Goal: Task Accomplishment & Management: Manage account settings

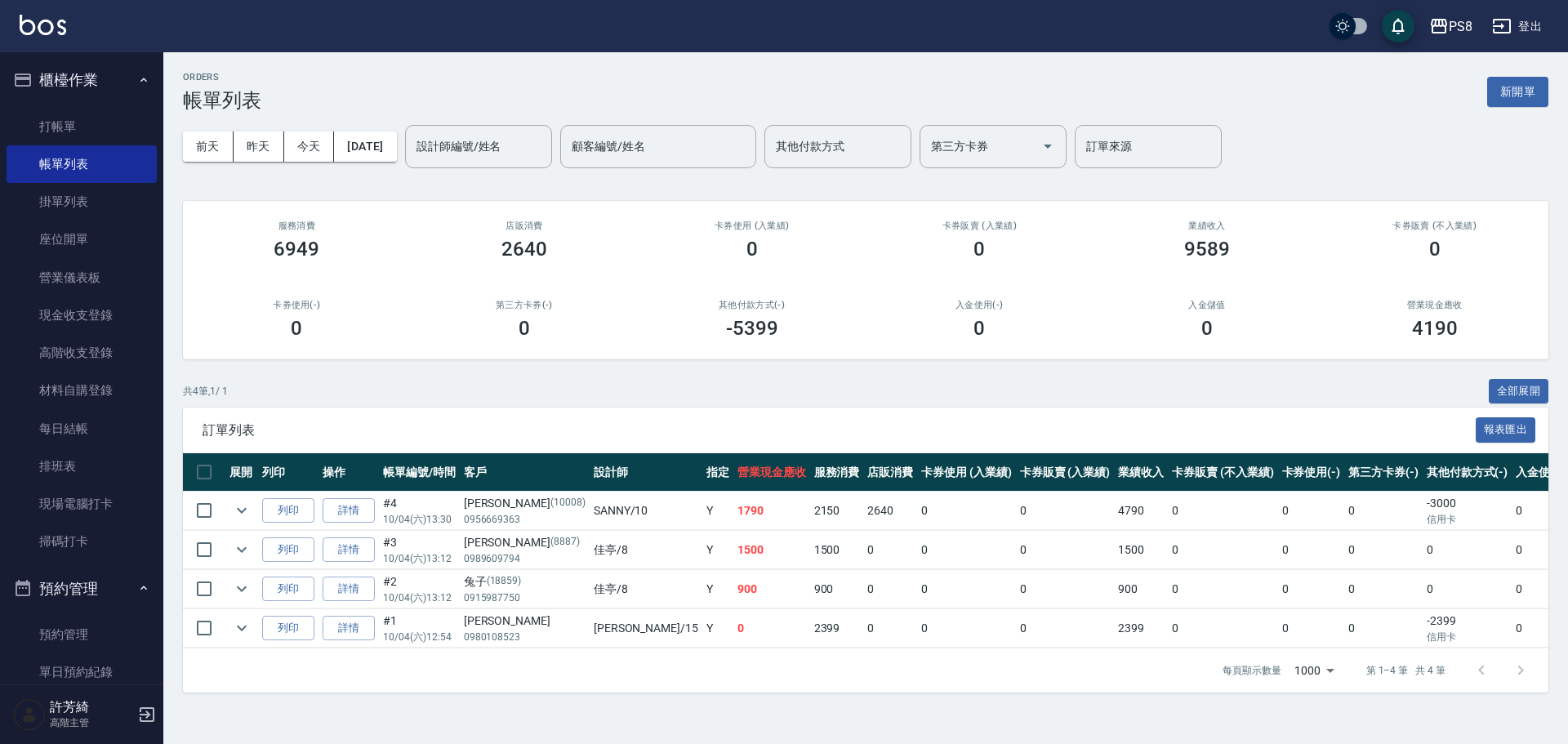
click at [45, 29] on img at bounding box center [43, 24] width 47 height 20
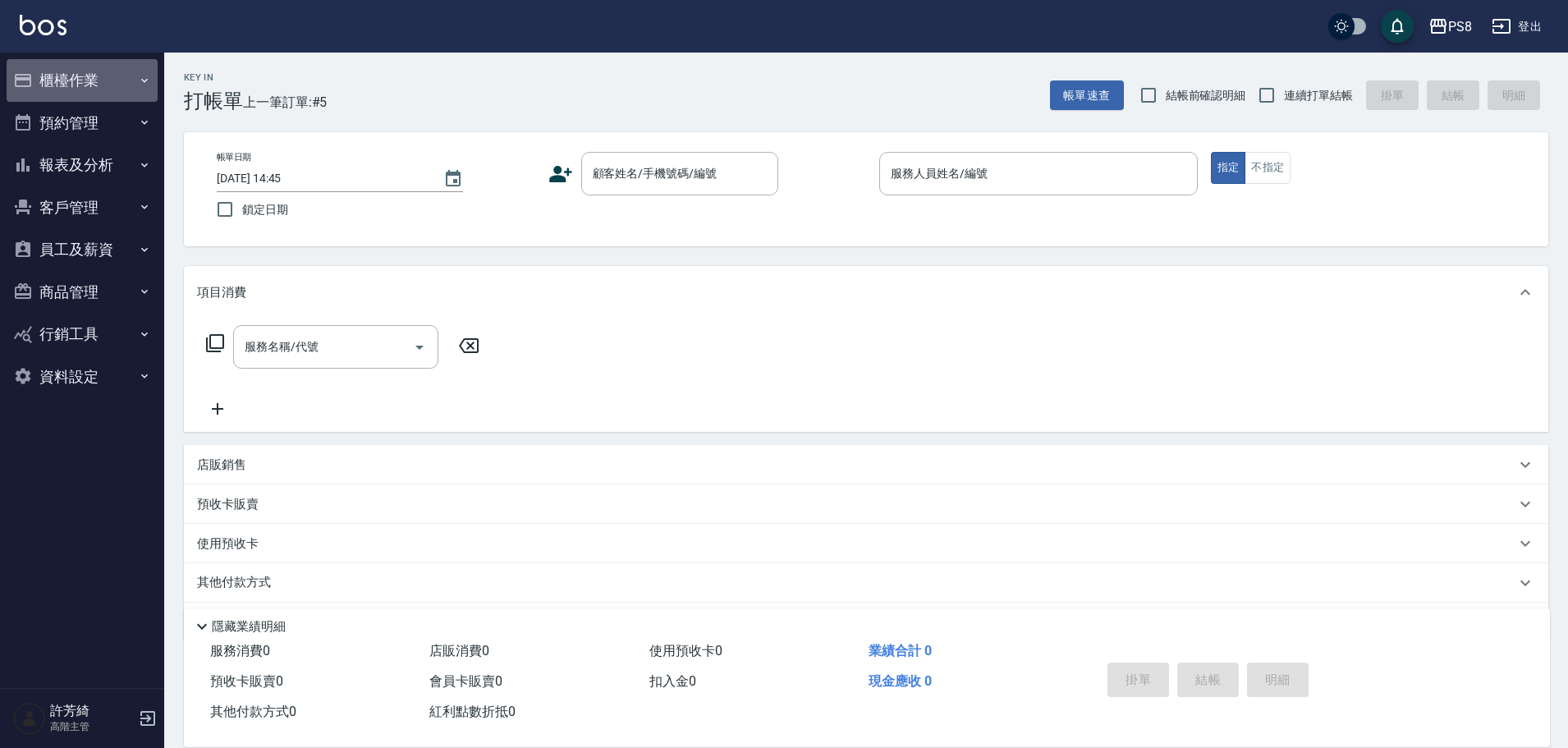
drag, startPoint x: 58, startPoint y: 85, endPoint x: 85, endPoint y: 121, distance: 45.0
click at [59, 86] on button "櫃檯作業" at bounding box center [82, 80] width 151 height 43
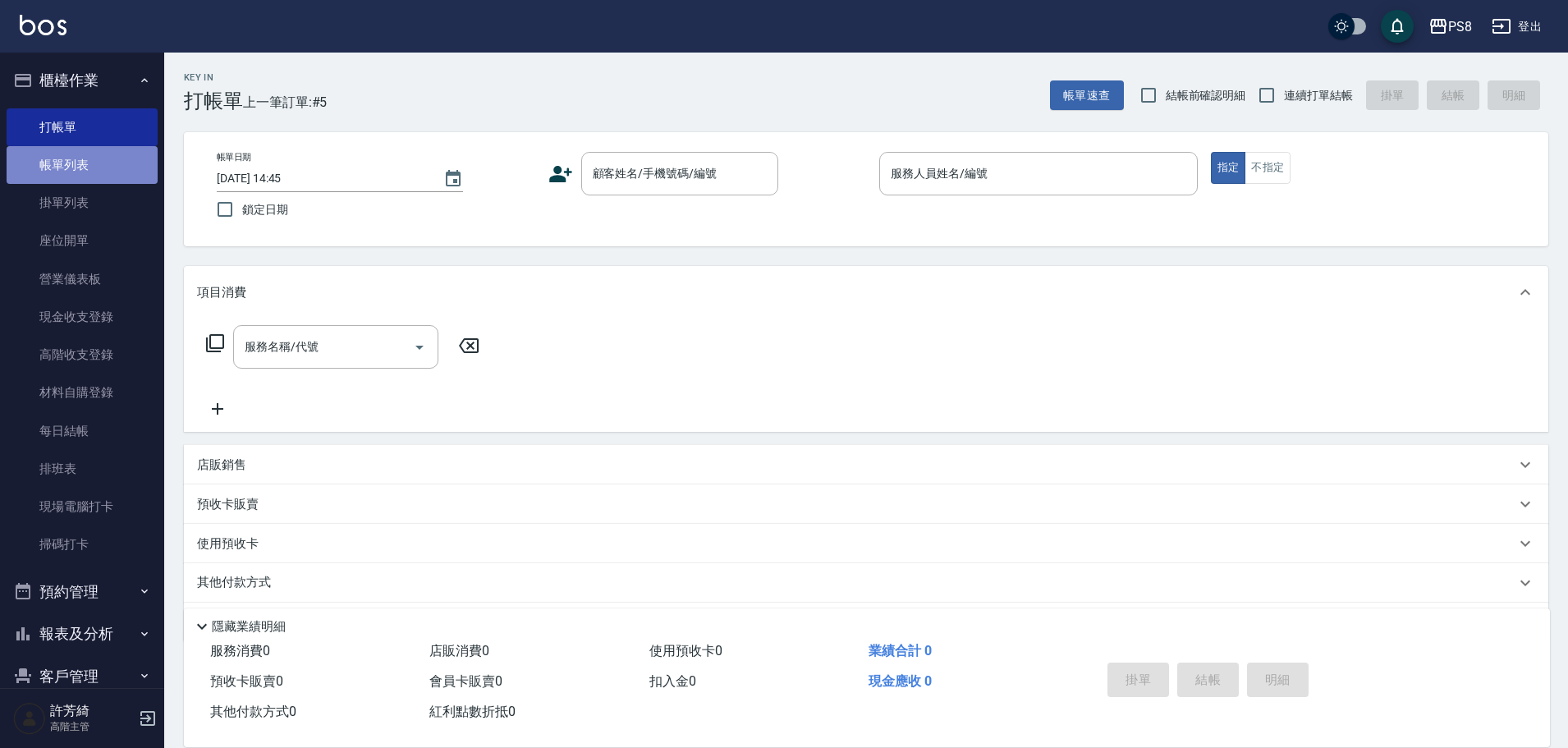
click at [95, 179] on link "帳單列表" at bounding box center [82, 165] width 151 height 37
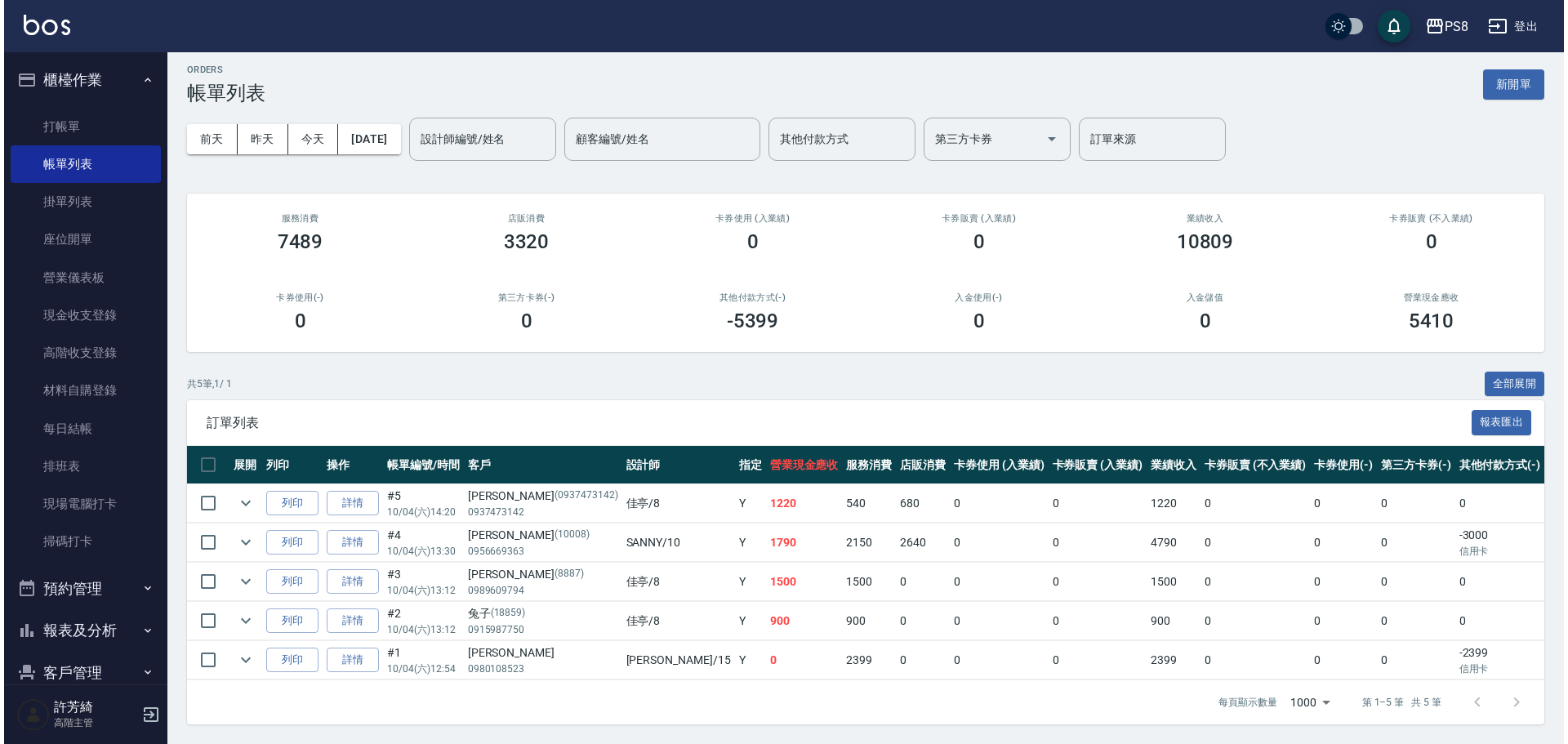
scroll to position [20, 0]
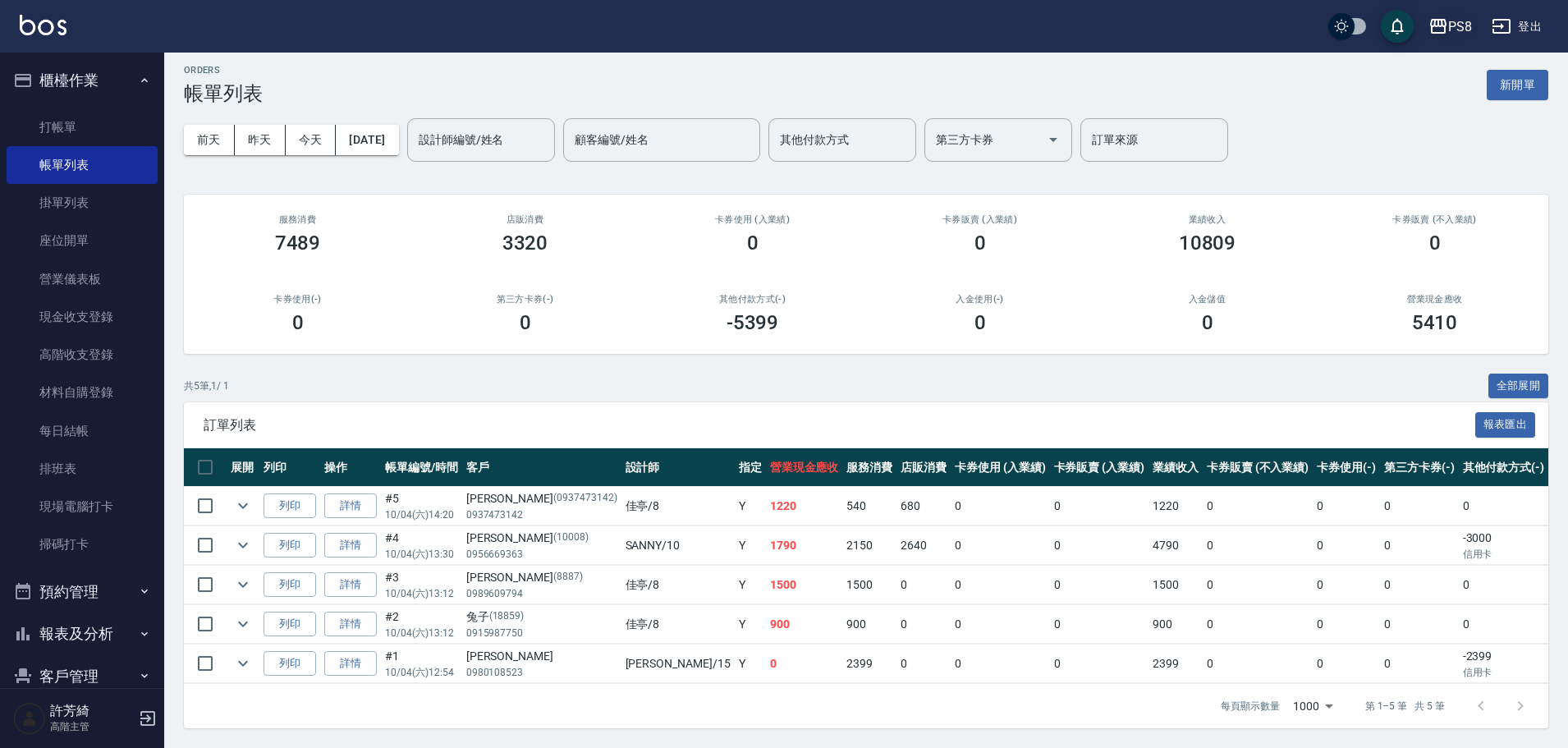
click at [1441, 31] on icon "button" at bounding box center [1438, 26] width 20 height 20
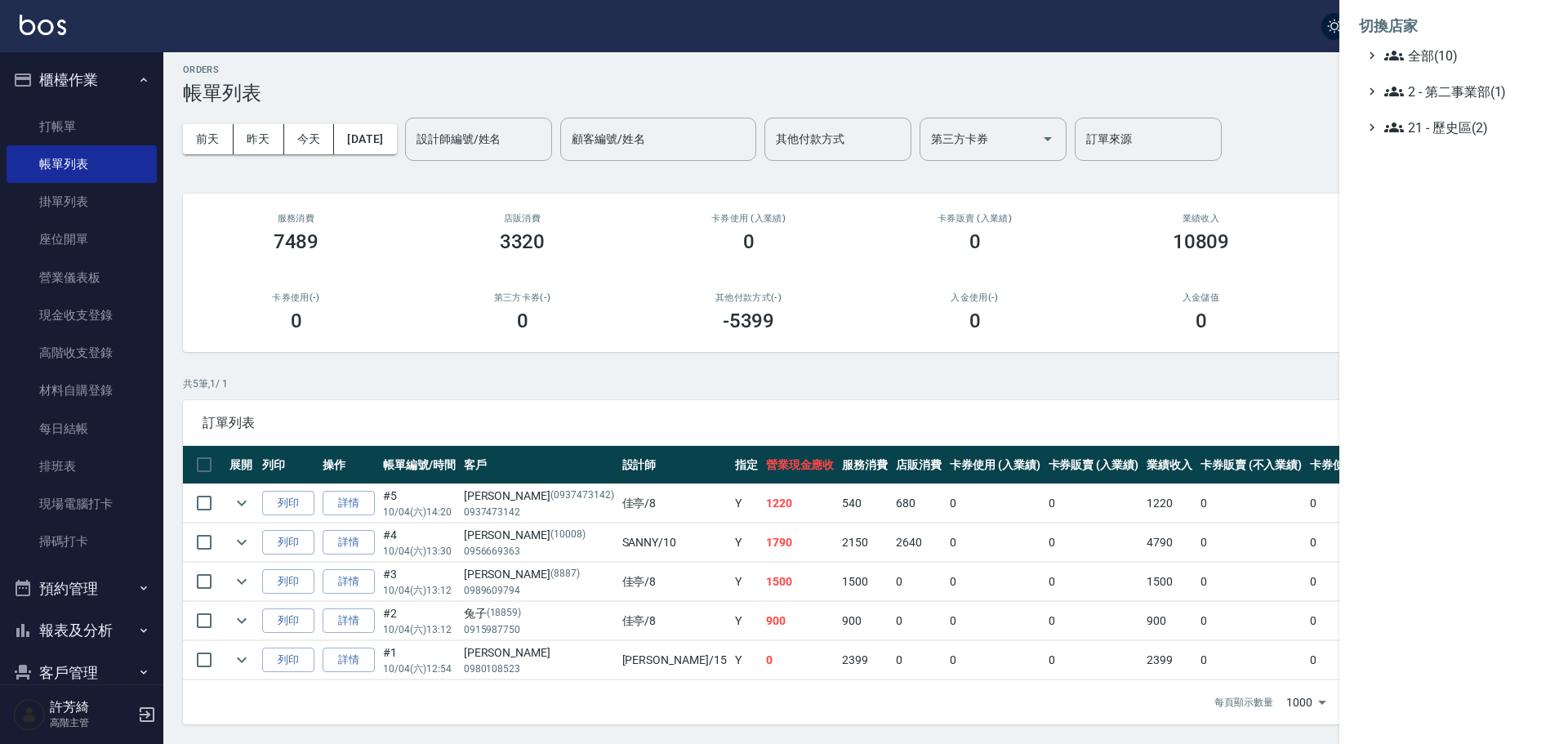
click at [118, 84] on div at bounding box center [784, 372] width 1568 height 744
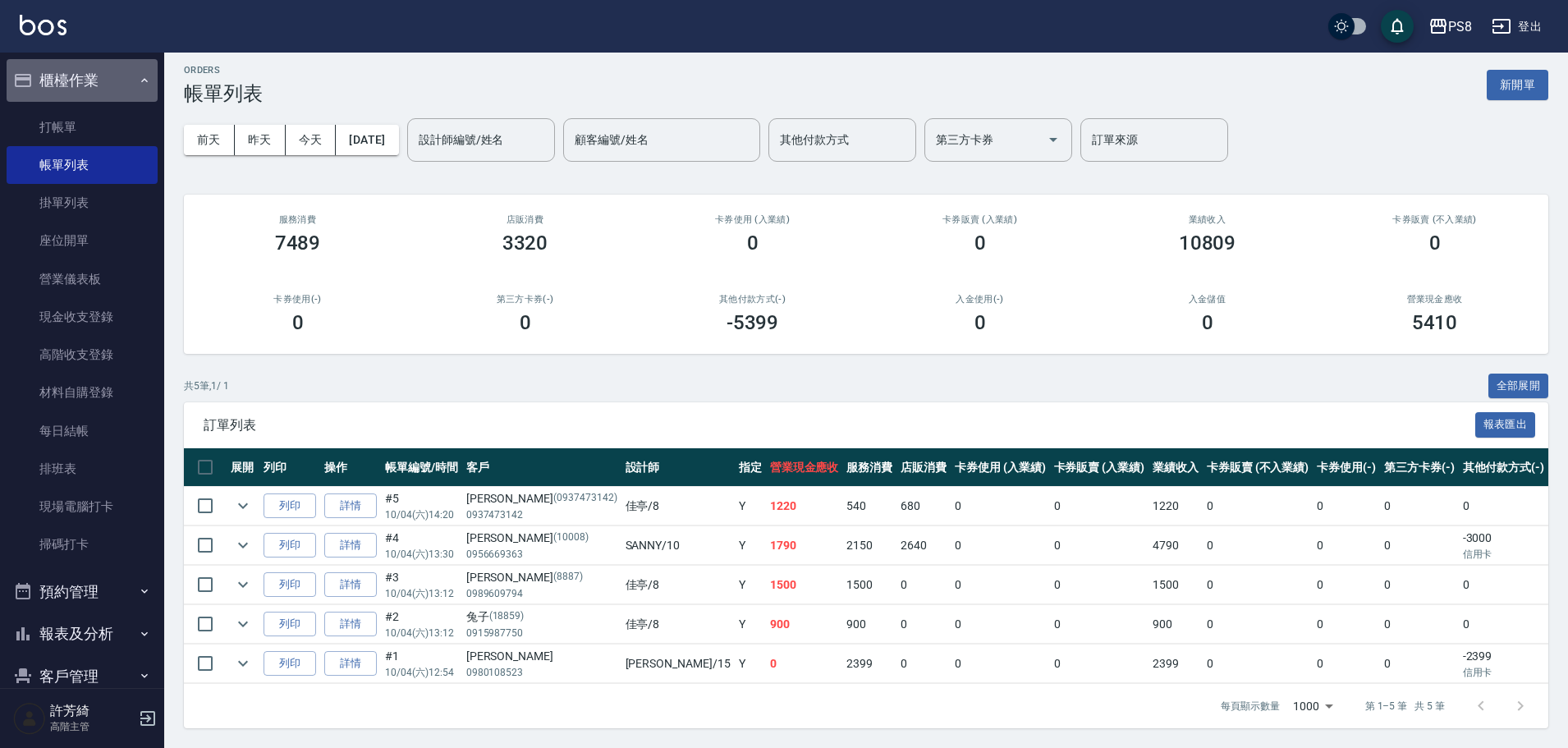
click at [142, 80] on icon "button" at bounding box center [144, 80] width 7 height 4
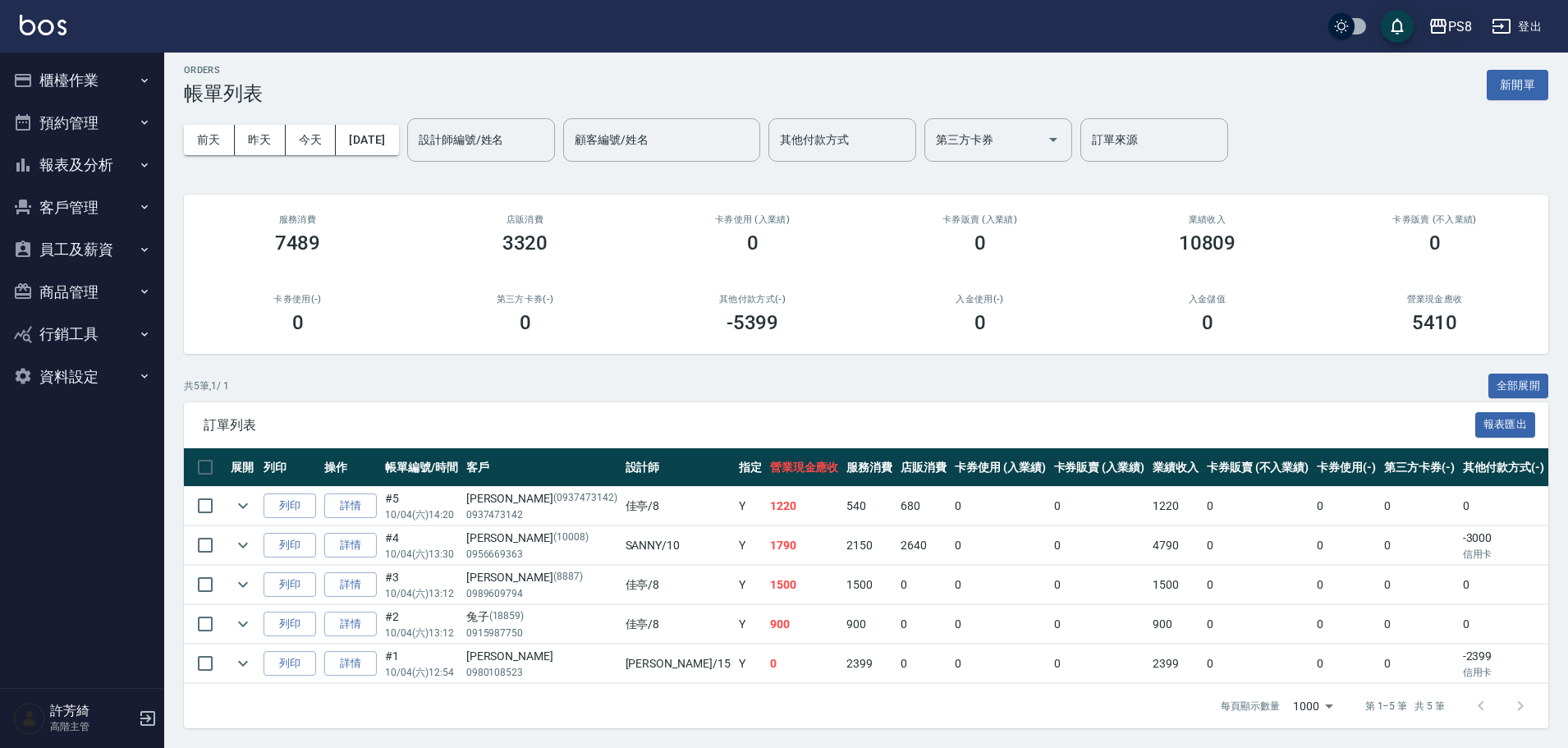
click at [1471, 28] on div "PS8" at bounding box center [1460, 26] width 24 height 20
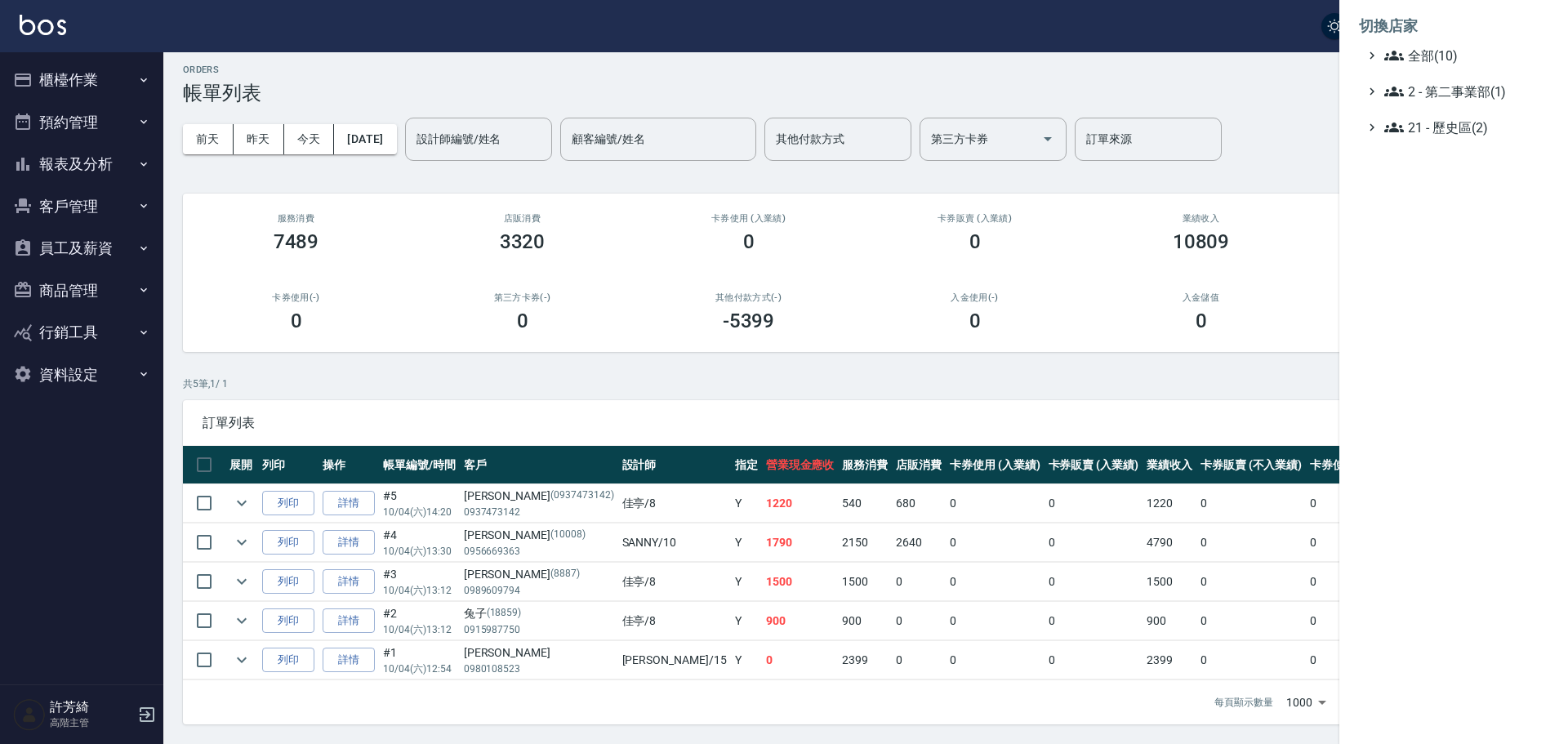
click at [1436, 45] on li "切換店家" at bounding box center [1453, 26] width 189 height 39
click at [1420, 52] on span "全部(10)" at bounding box center [1463, 55] width 158 height 20
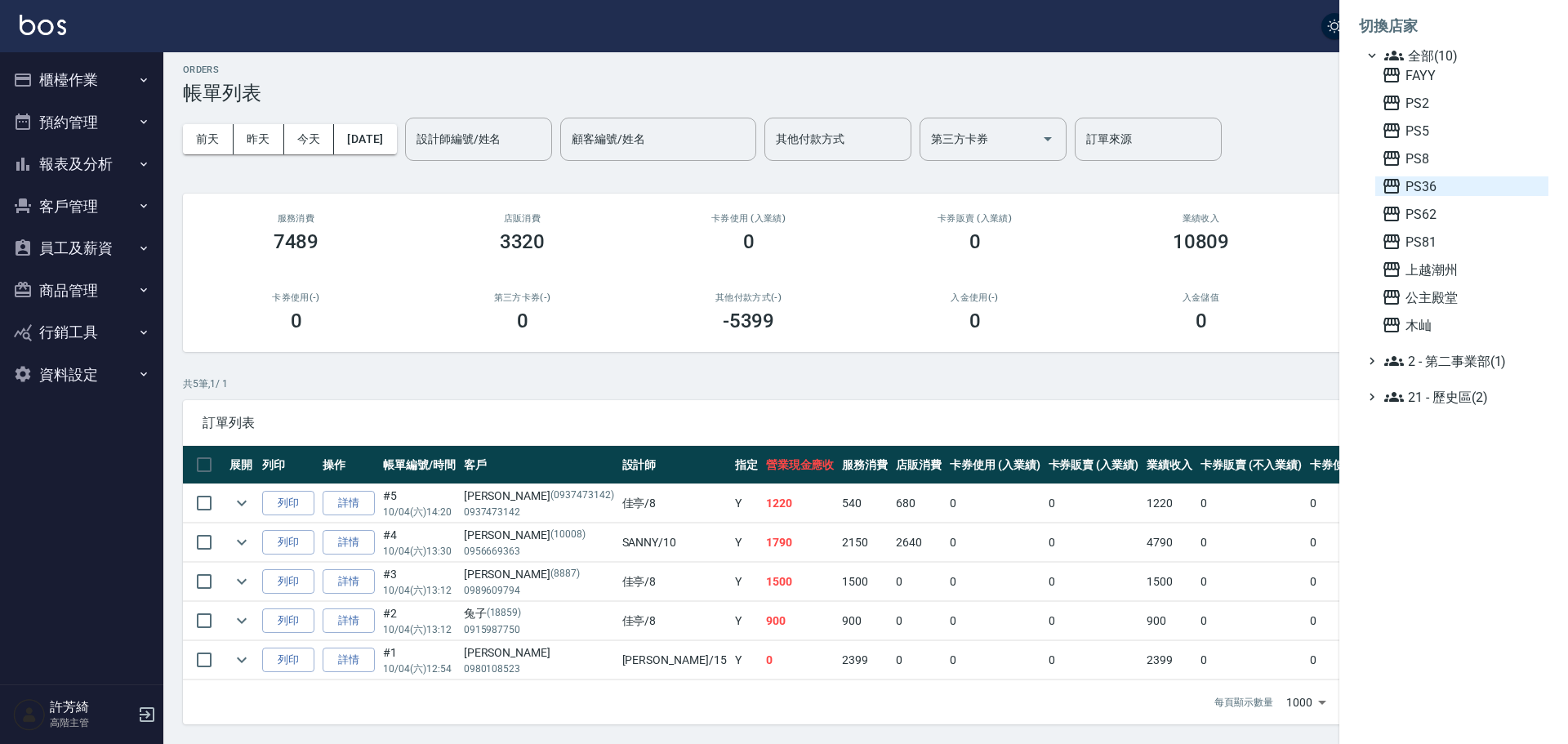
click at [1407, 191] on span "PS36" at bounding box center [1461, 186] width 160 height 20
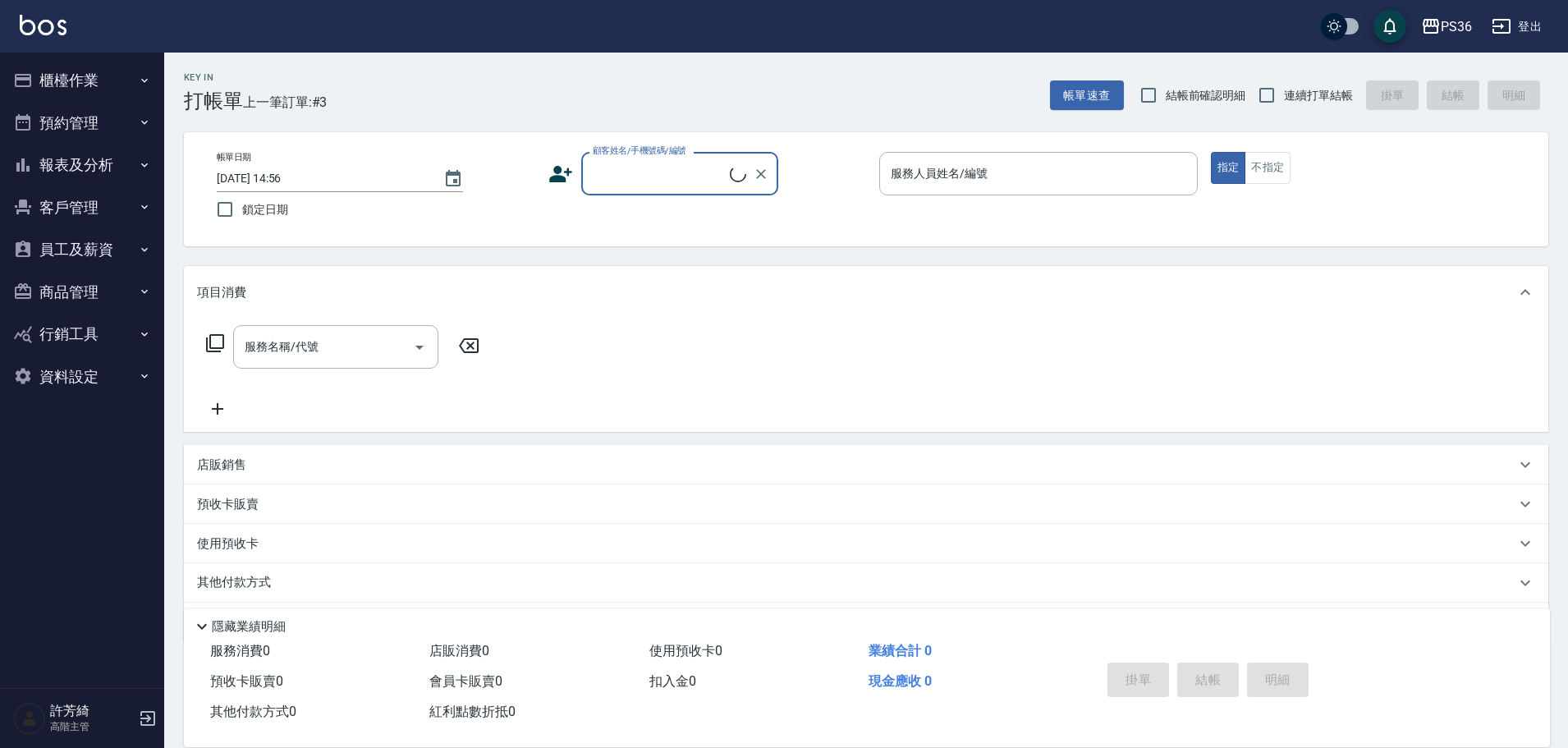
click at [79, 249] on button "員工及薪資" at bounding box center [82, 250] width 151 height 43
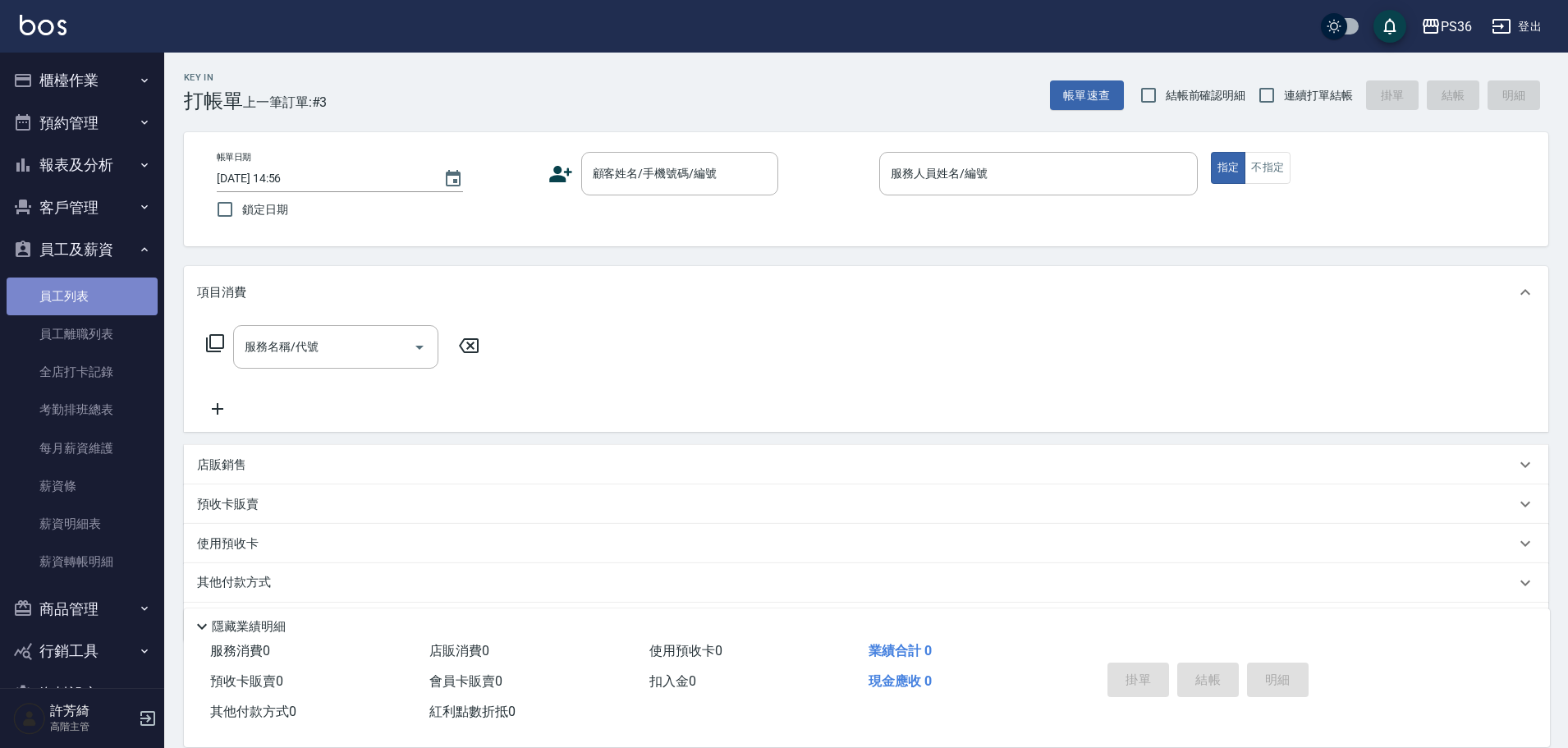
click at [81, 293] on link "員工列表" at bounding box center [82, 296] width 151 height 37
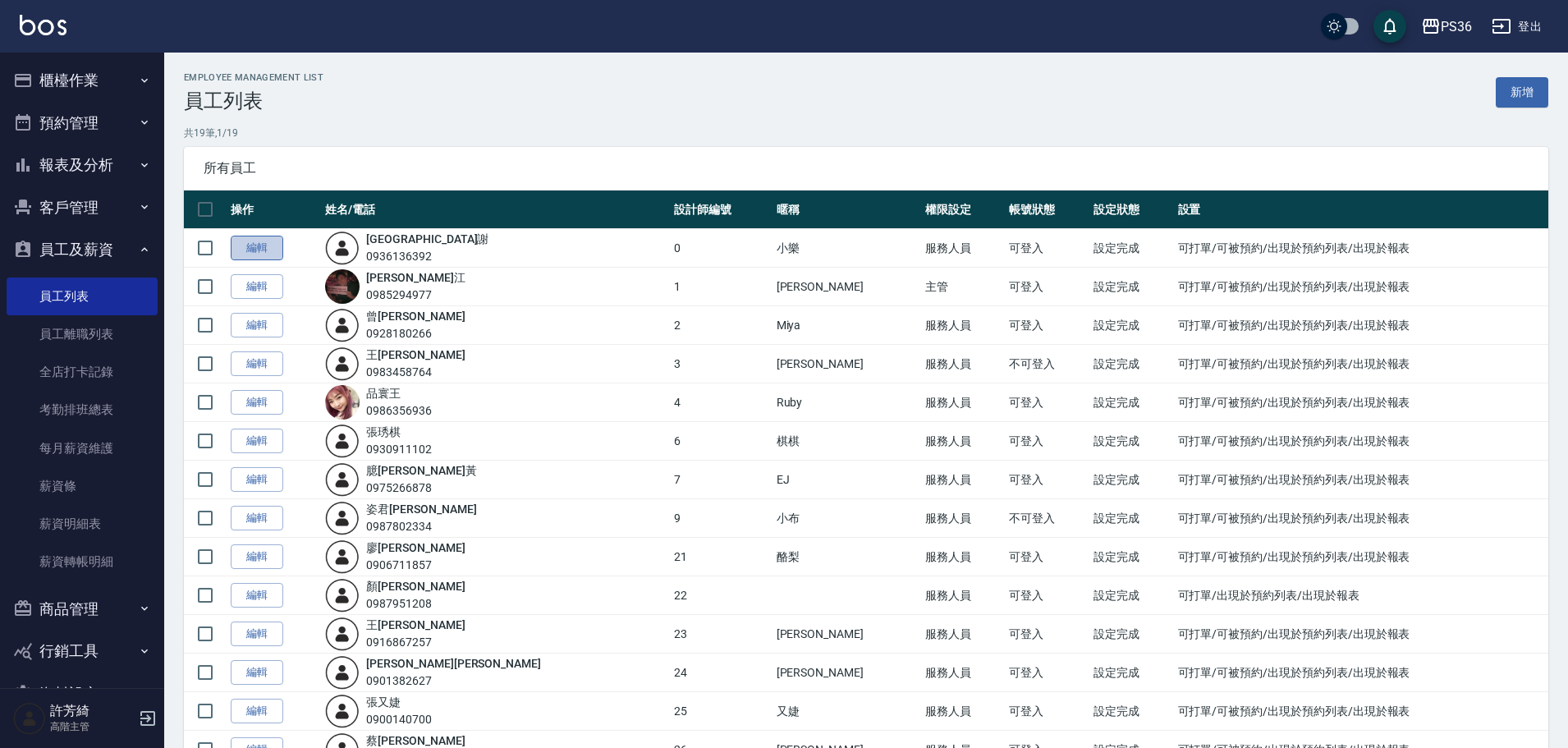
click at [264, 255] on link "編輯" at bounding box center [256, 248] width 53 height 26
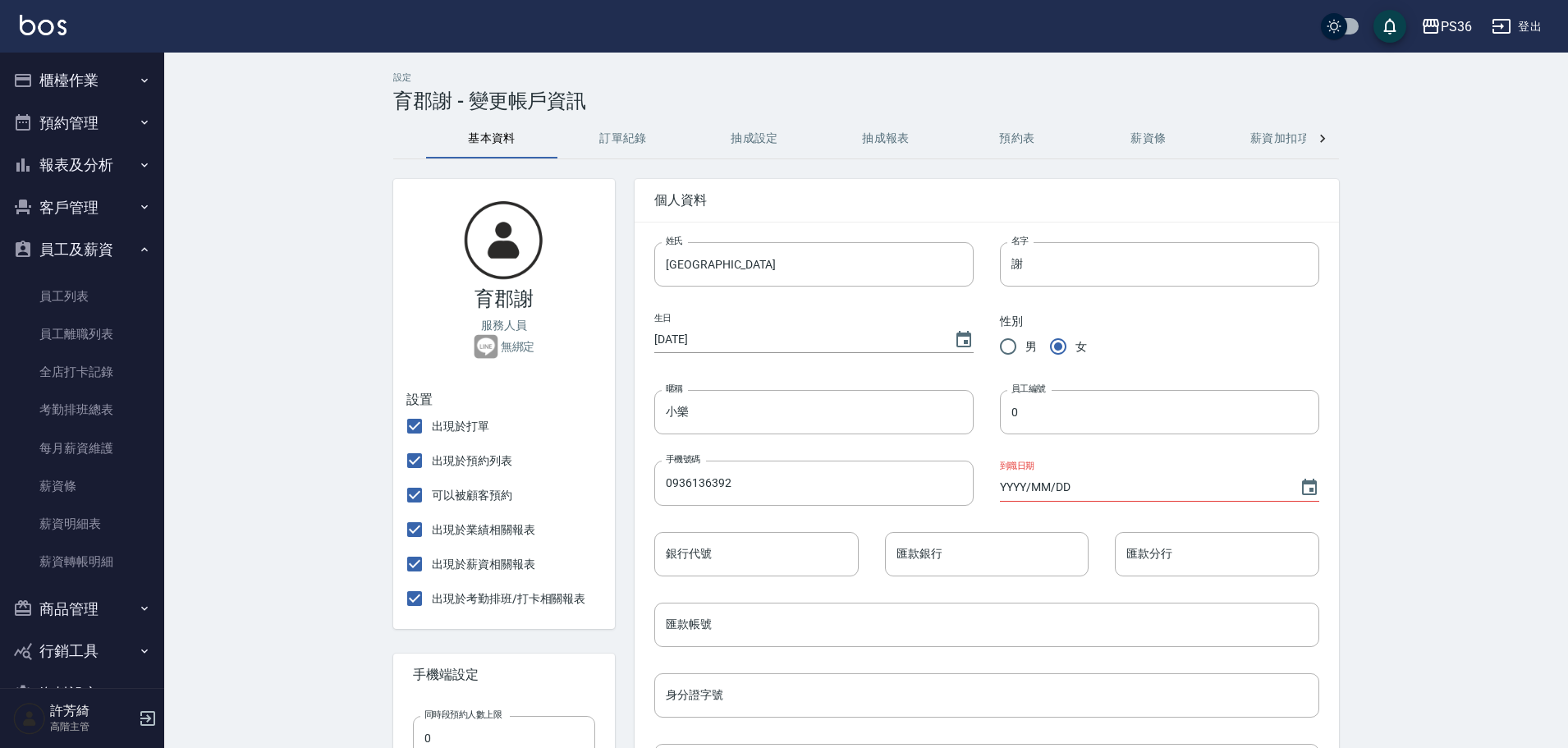
click at [1325, 140] on icon at bounding box center [1322, 138] width 16 height 16
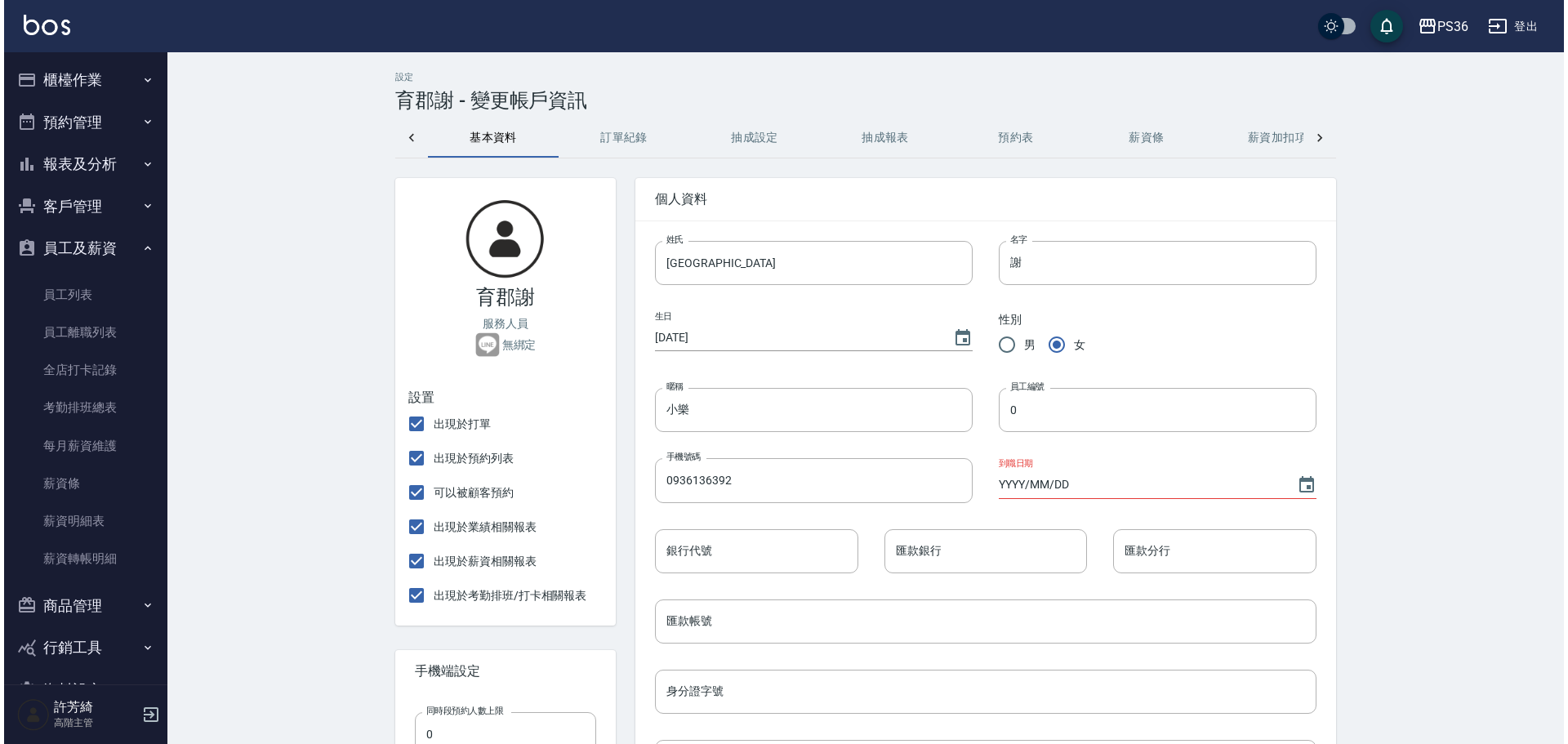
scroll to position [0, 301]
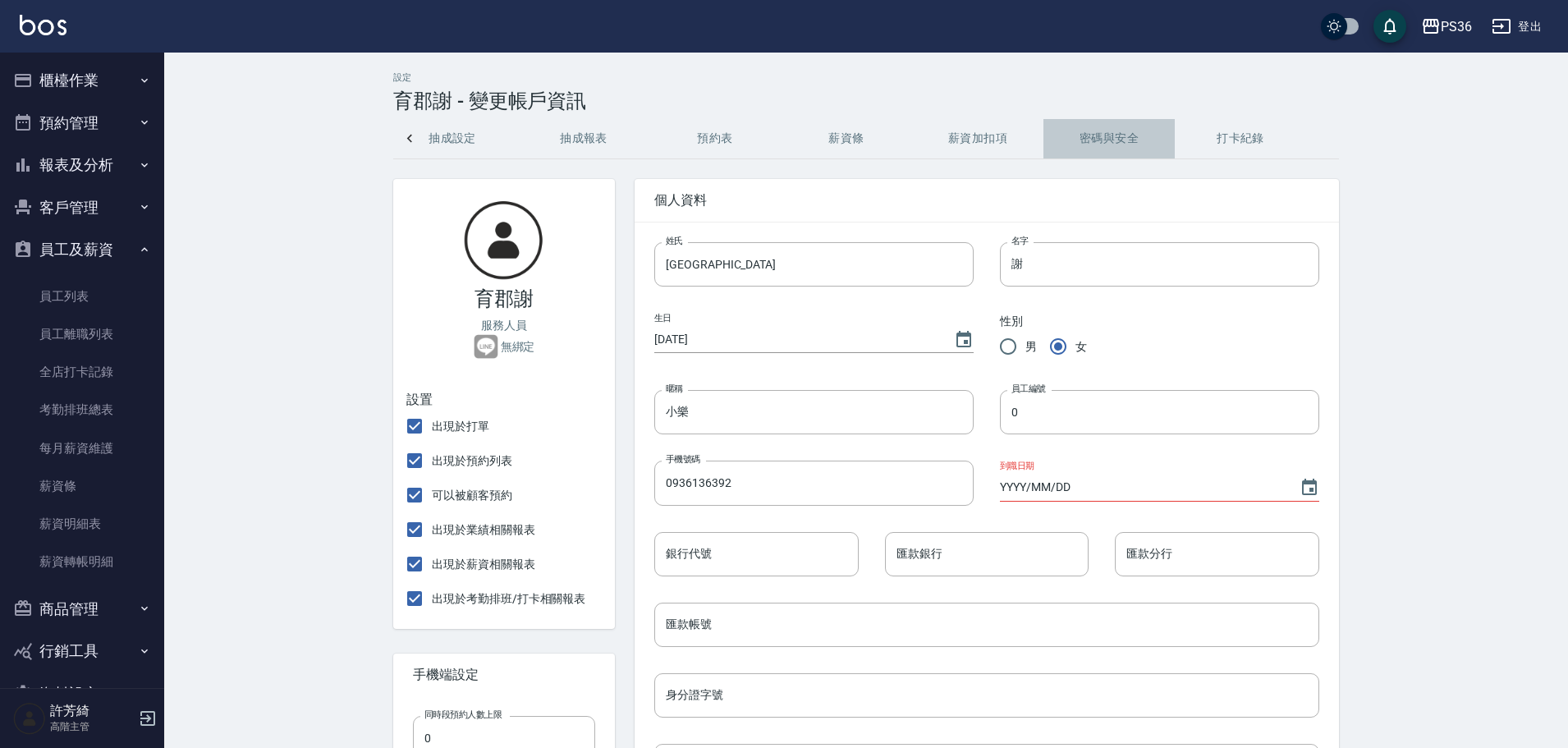
click at [1127, 136] on button "密碼與安全" at bounding box center [1109, 138] width 131 height 39
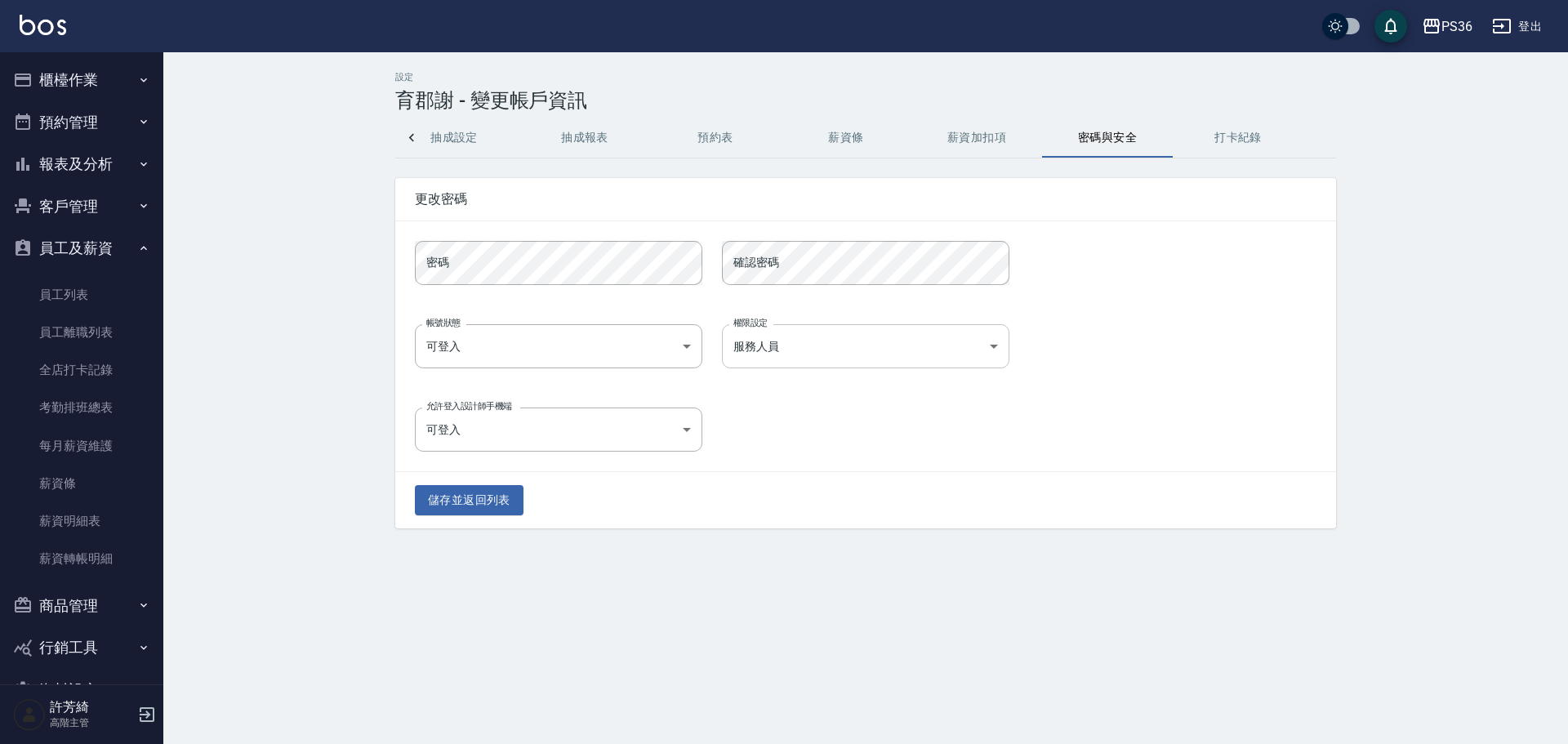
click at [923, 350] on body "PS36 登出 櫃檯作業 打帳單 帳單列表 掛單列表 座位開單 營業儀表板 現金收支登錄 高階收支登錄 材料自購登錄 每日結帳 排班表 現場電腦打卡 掃碼打卡…" at bounding box center [784, 372] width 1568 height 744
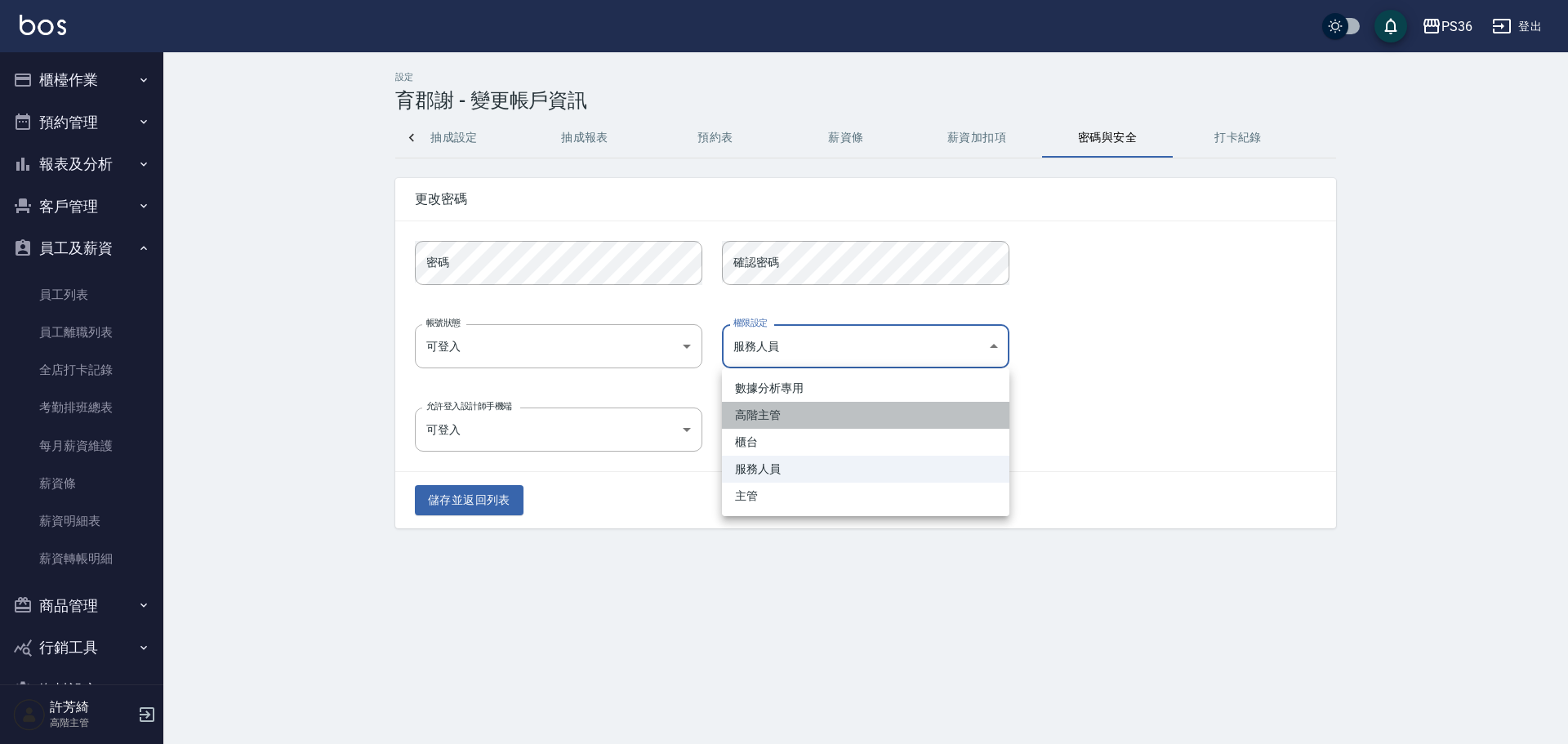
click at [896, 427] on li "高階主管" at bounding box center [866, 415] width 287 height 27
type input "66bccd3e-d604-4f39-a415-5b6d716e0b1d"
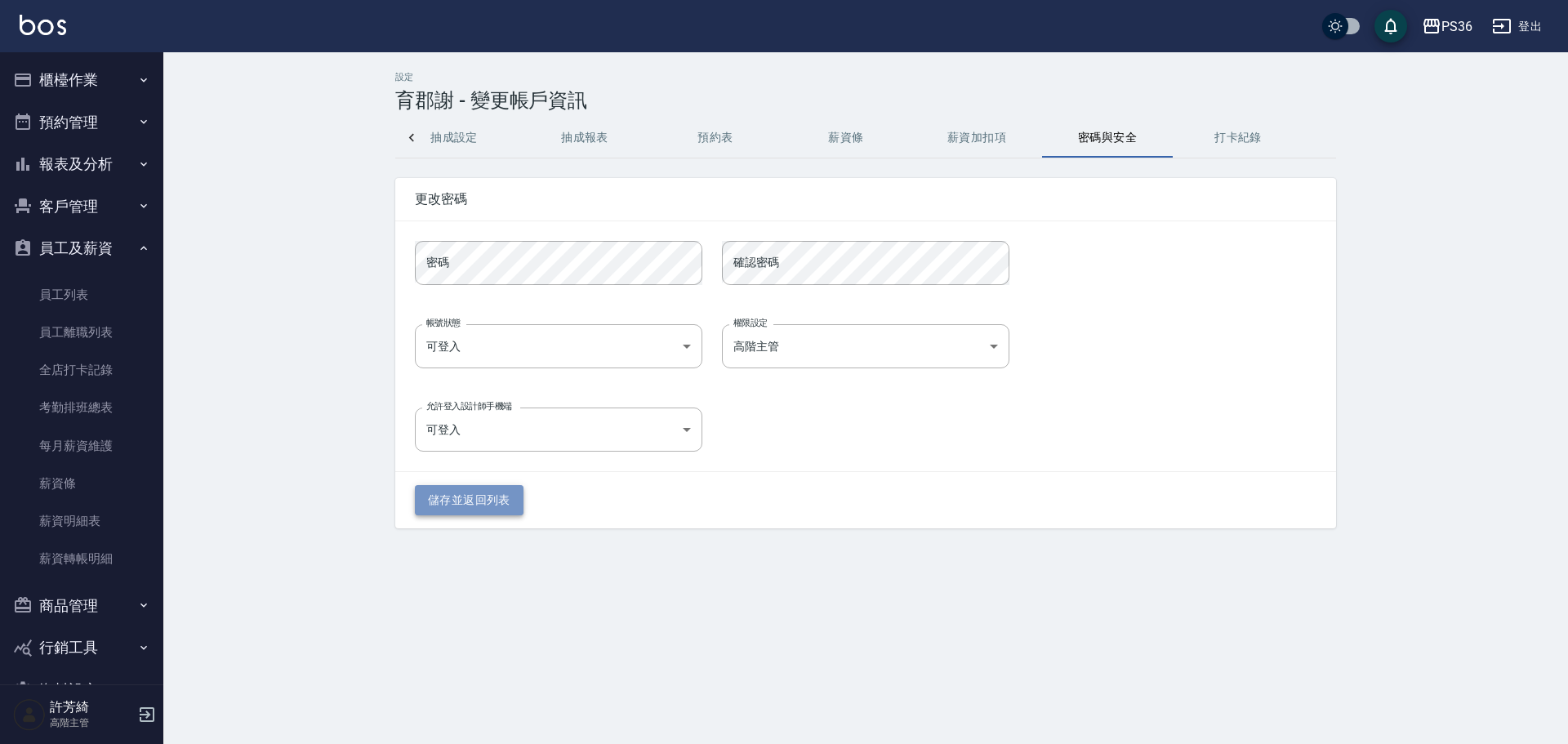
click at [490, 488] on button "儲存並返回列表" at bounding box center [469, 500] width 108 height 30
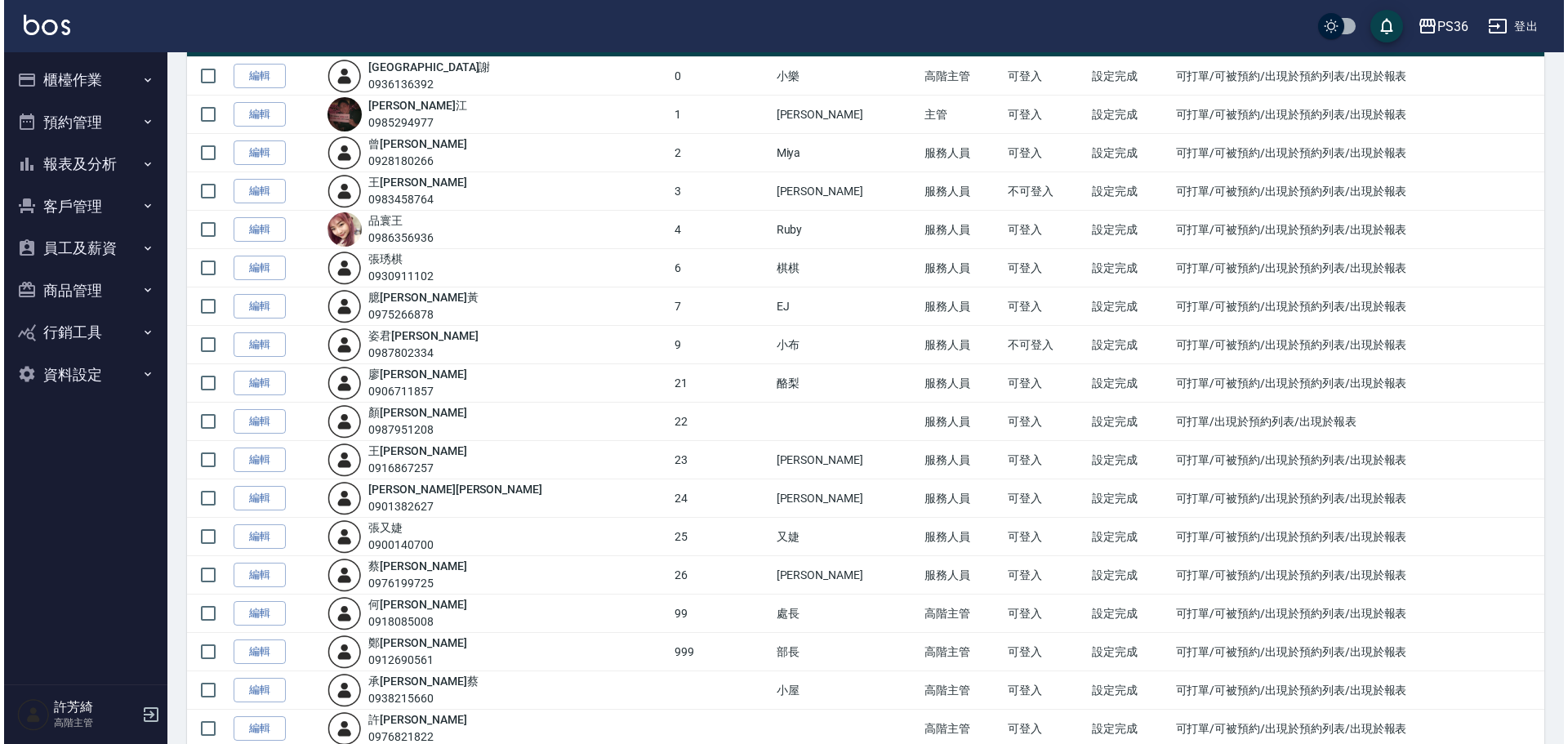
scroll to position [195, 0]
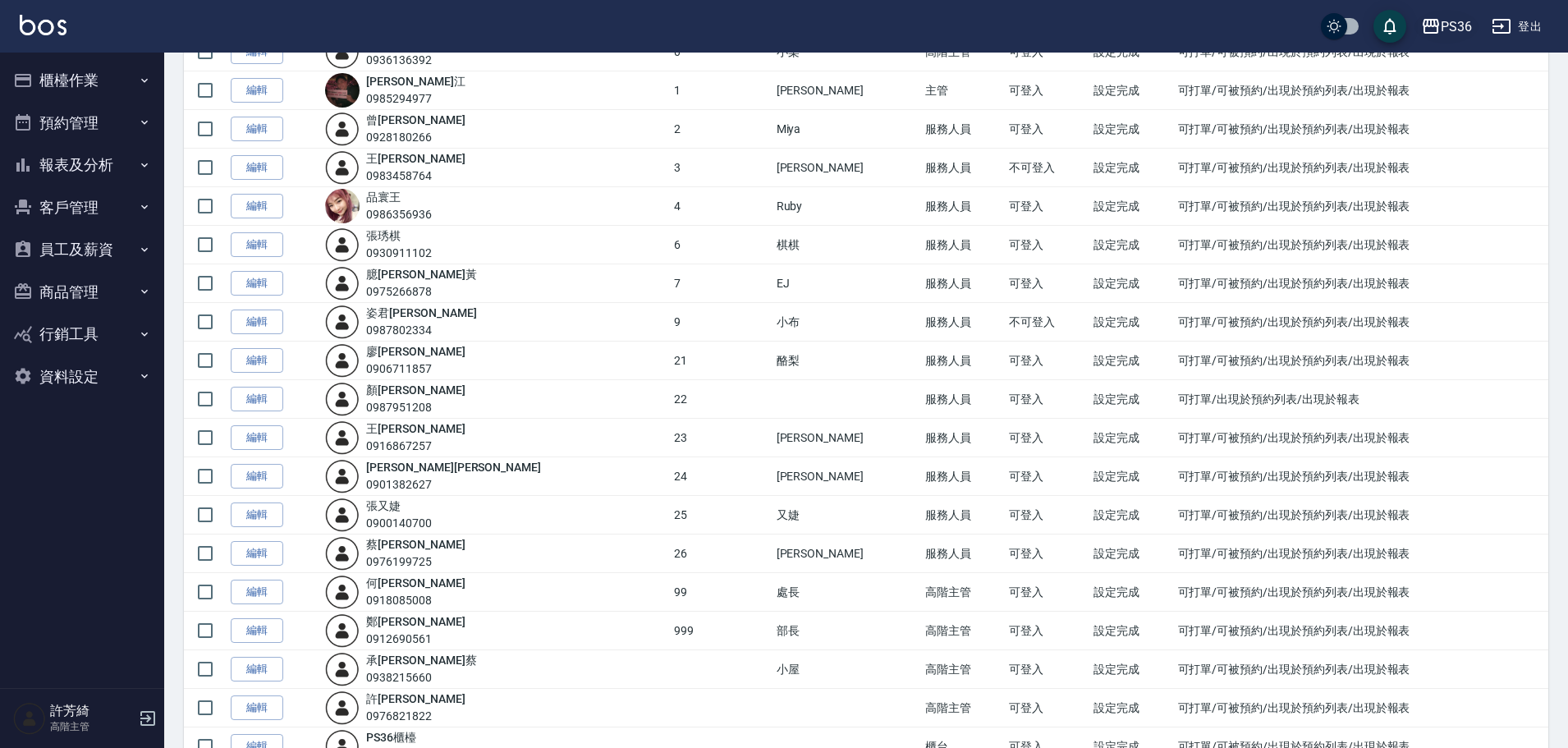
click at [1449, 37] on button "PS36" at bounding box center [1447, 26] width 64 height 33
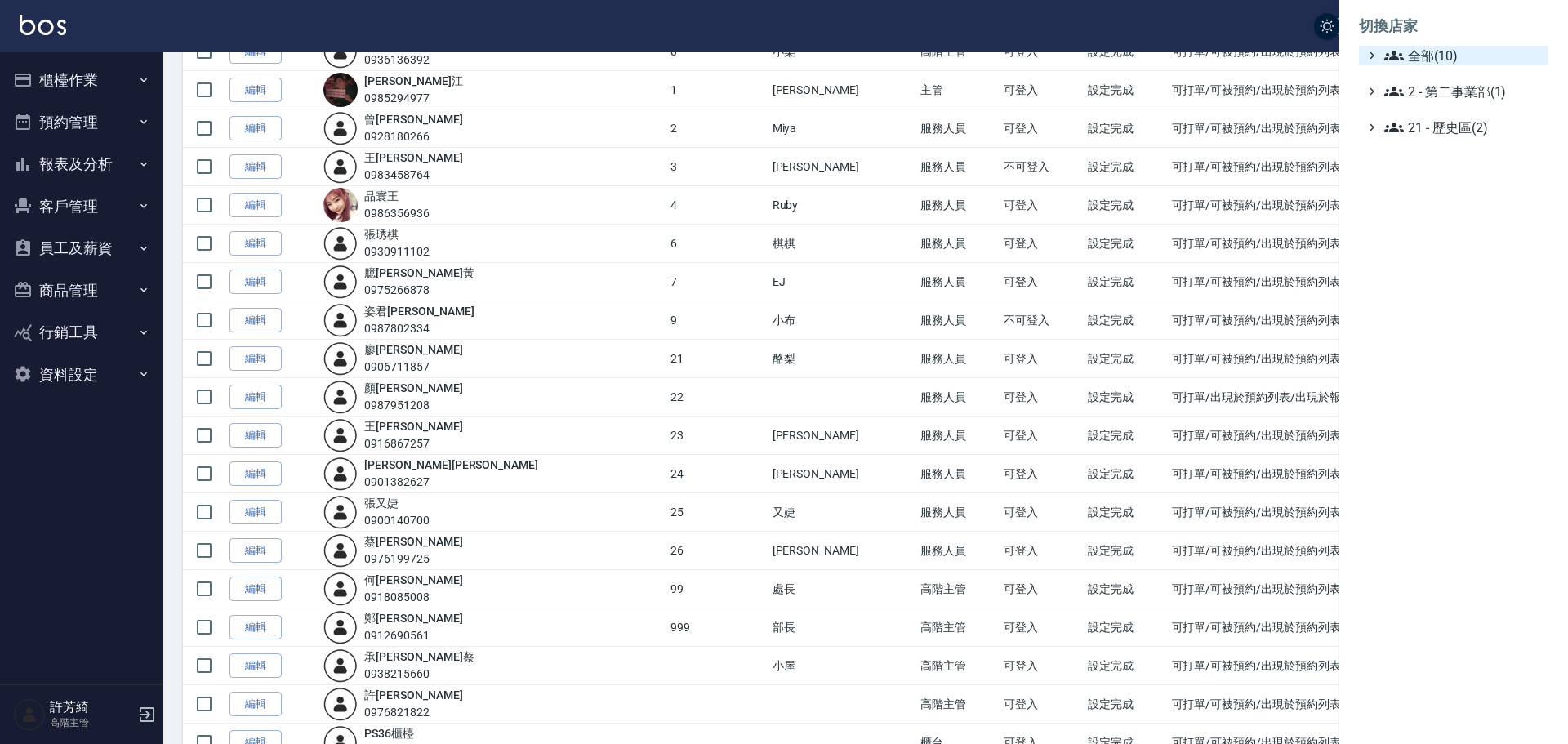
click at [1436, 65] on span "全部(10)" at bounding box center [1463, 55] width 158 height 20
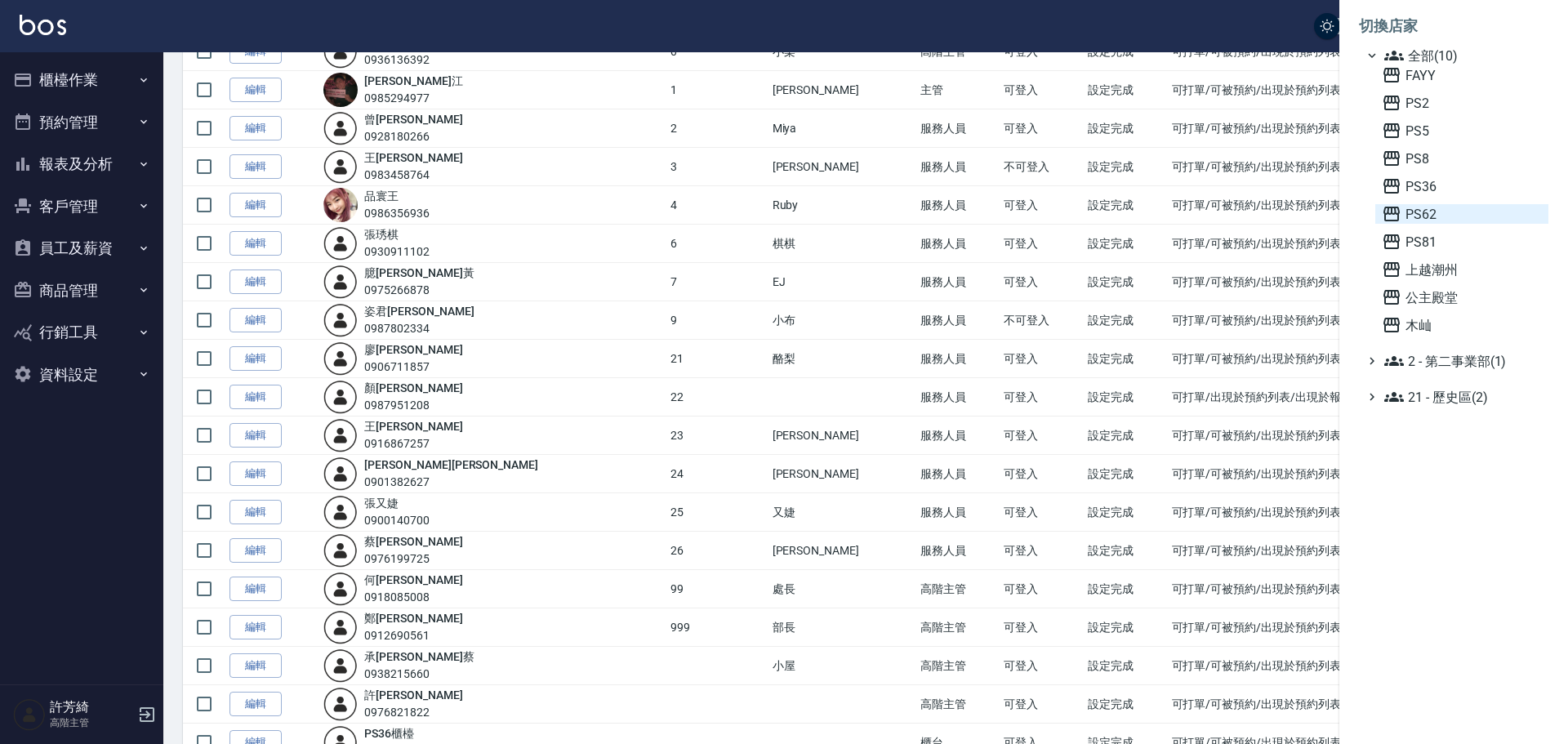
click at [1411, 212] on span "PS62" at bounding box center [1461, 214] width 160 height 20
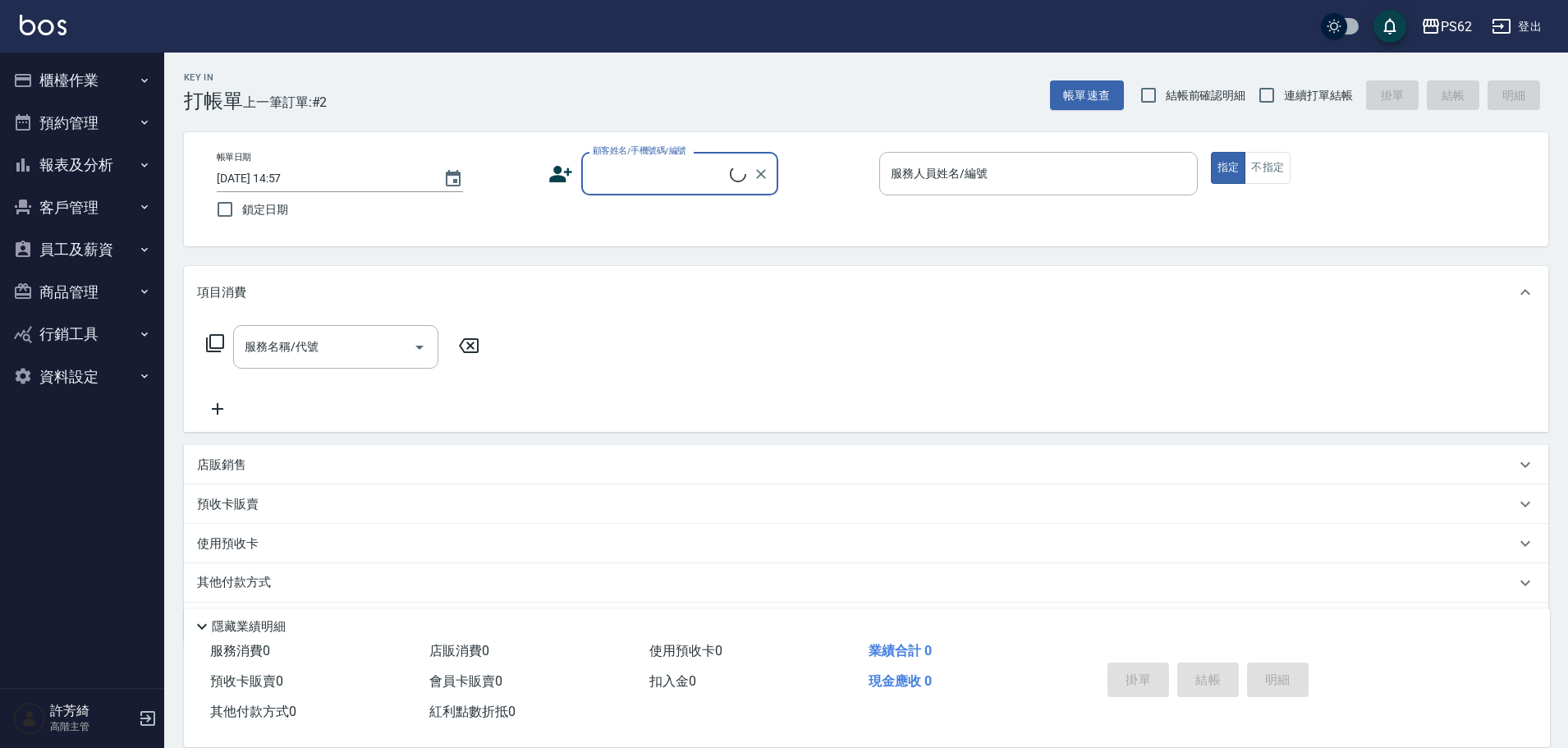
click at [88, 253] on button "員工及薪資" at bounding box center [82, 250] width 151 height 43
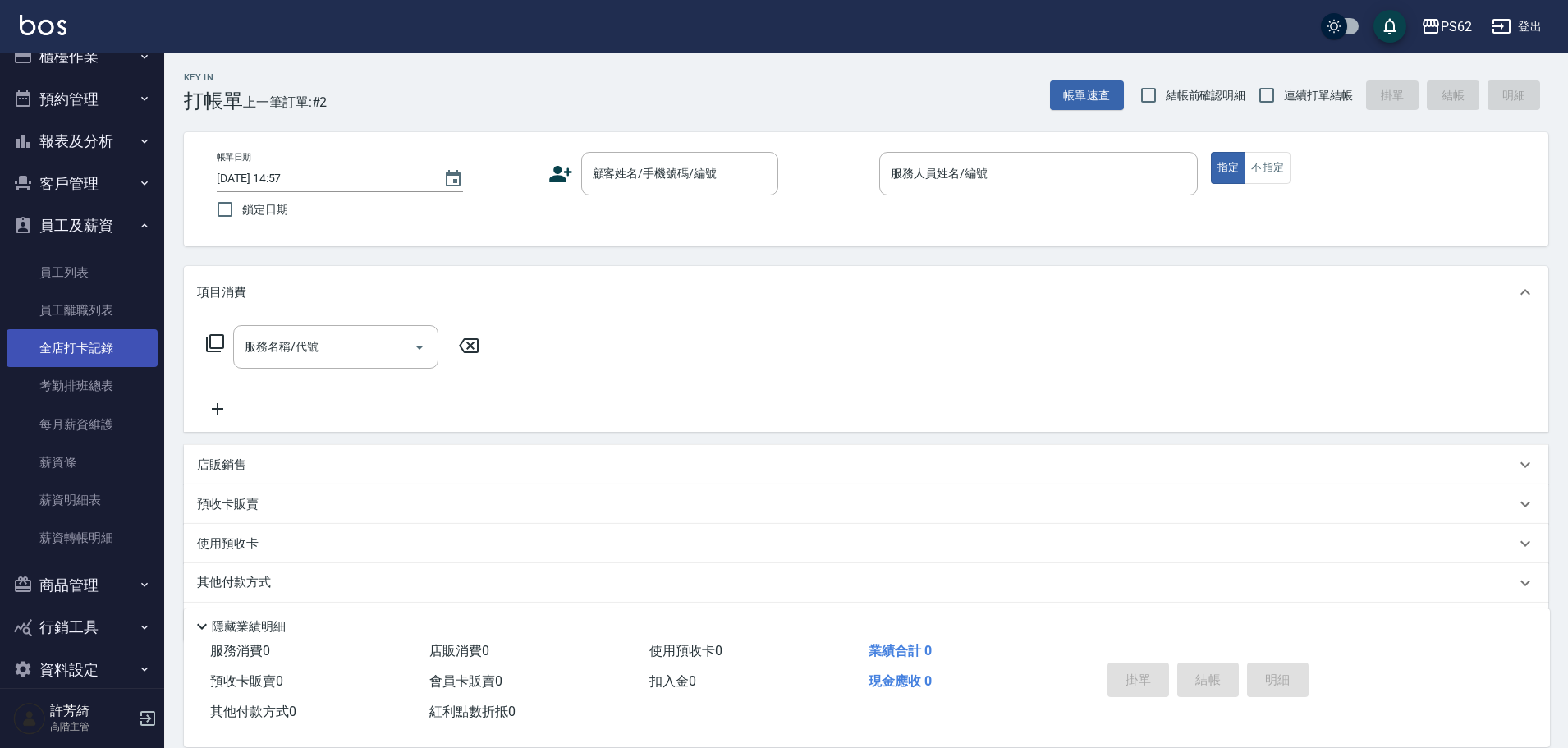
scroll to position [46, 0]
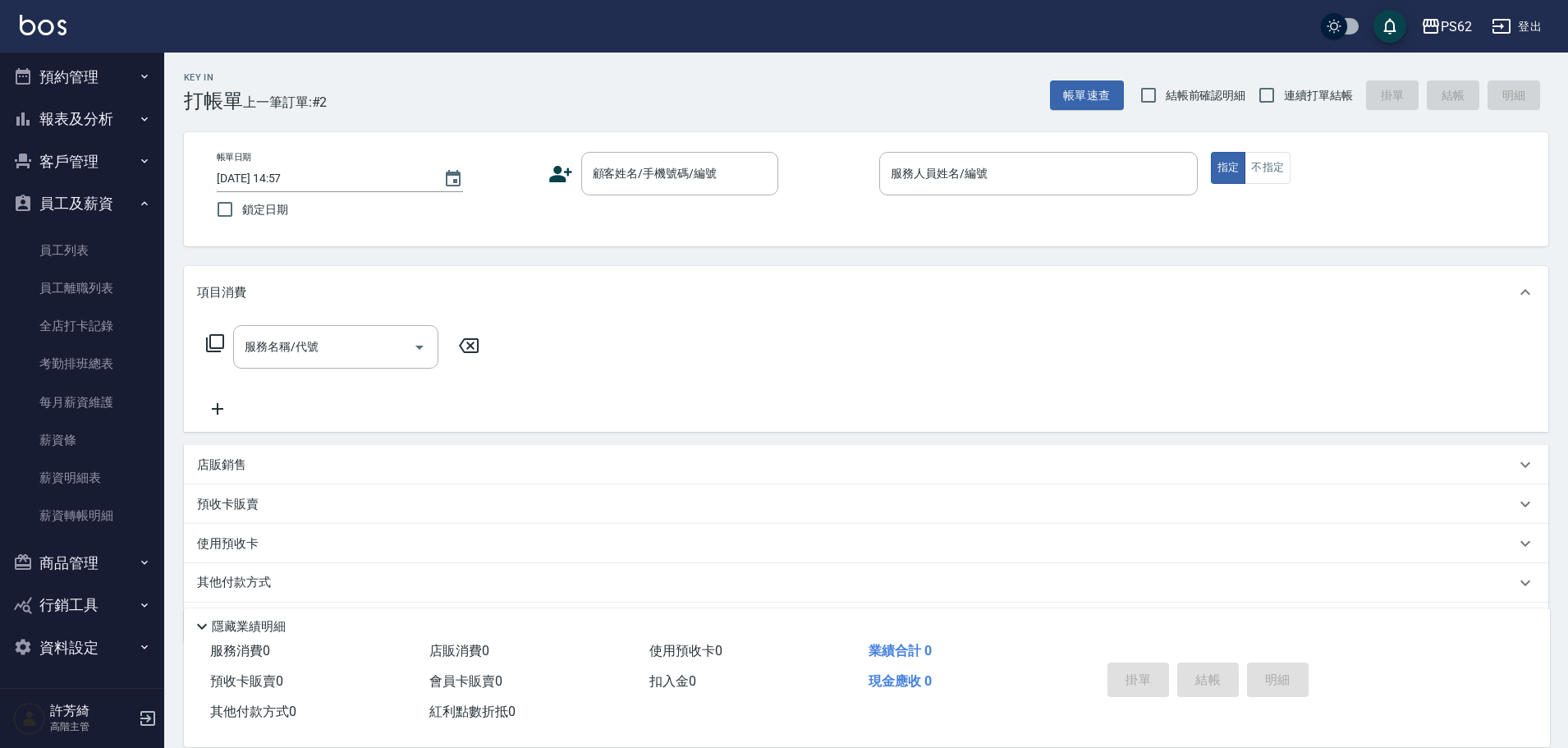
click at [86, 647] on button "資料設定" at bounding box center [82, 648] width 151 height 43
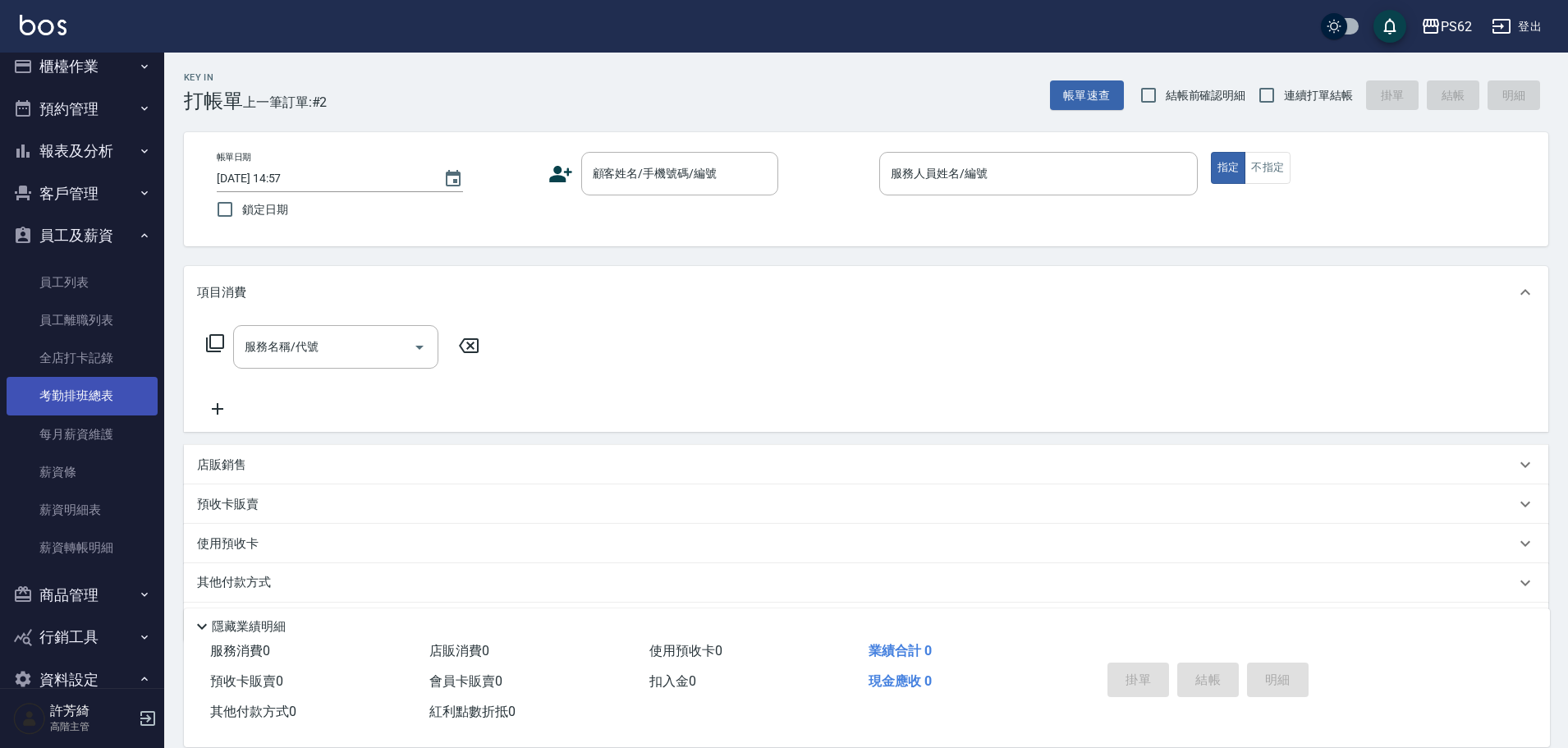
scroll to position [0, 0]
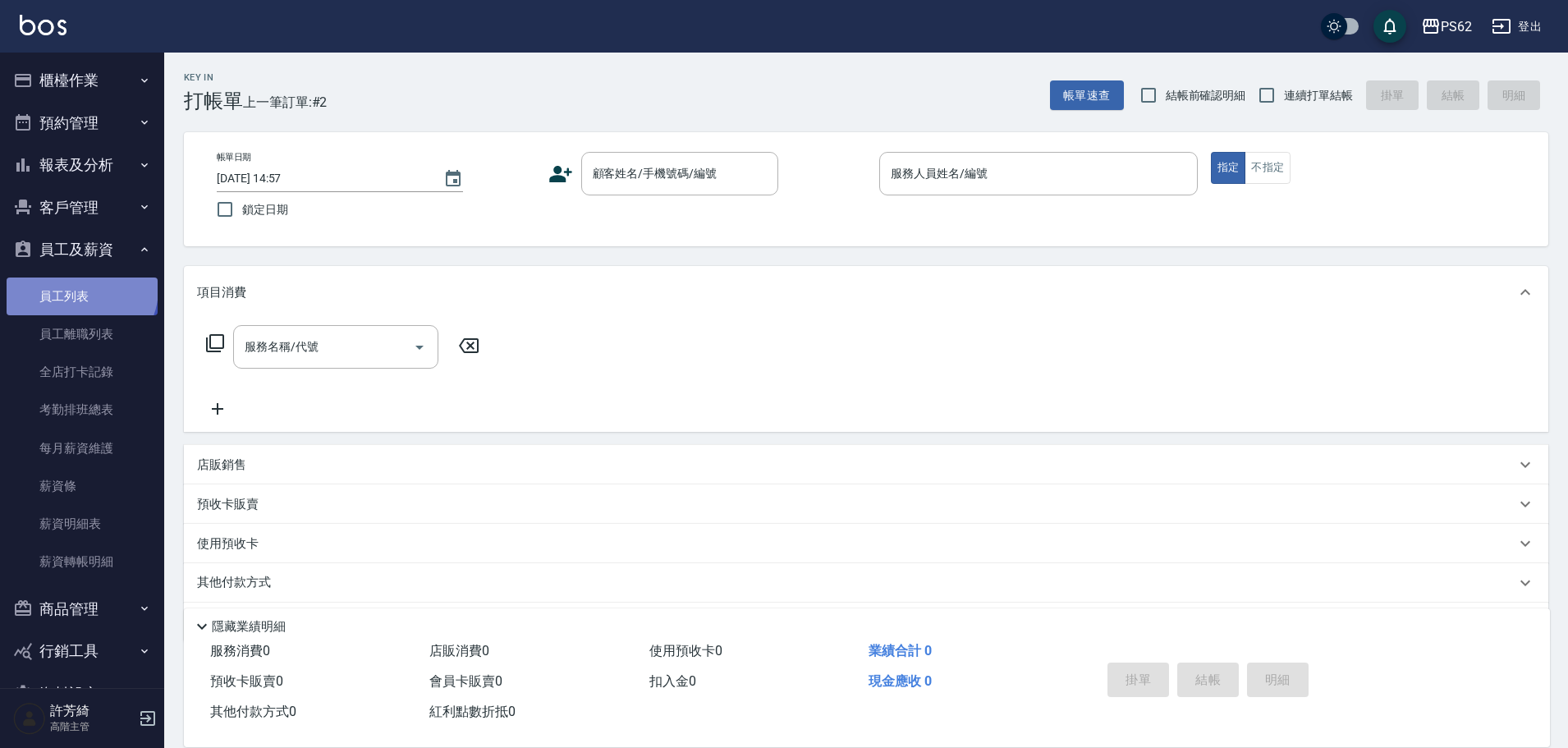
click at [79, 288] on link "員工列表" at bounding box center [82, 296] width 151 height 37
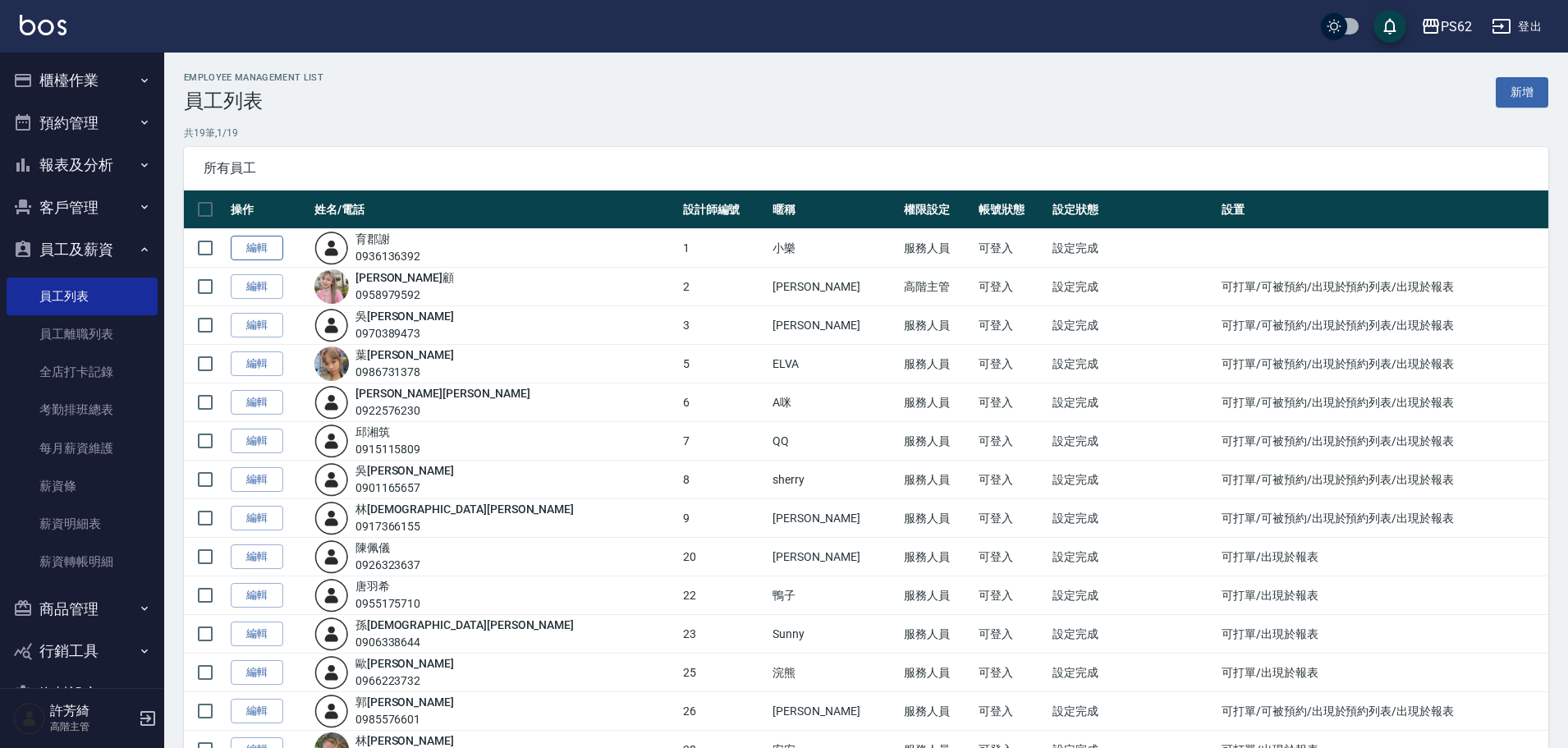
click at [259, 245] on link "編輯" at bounding box center [256, 248] width 53 height 26
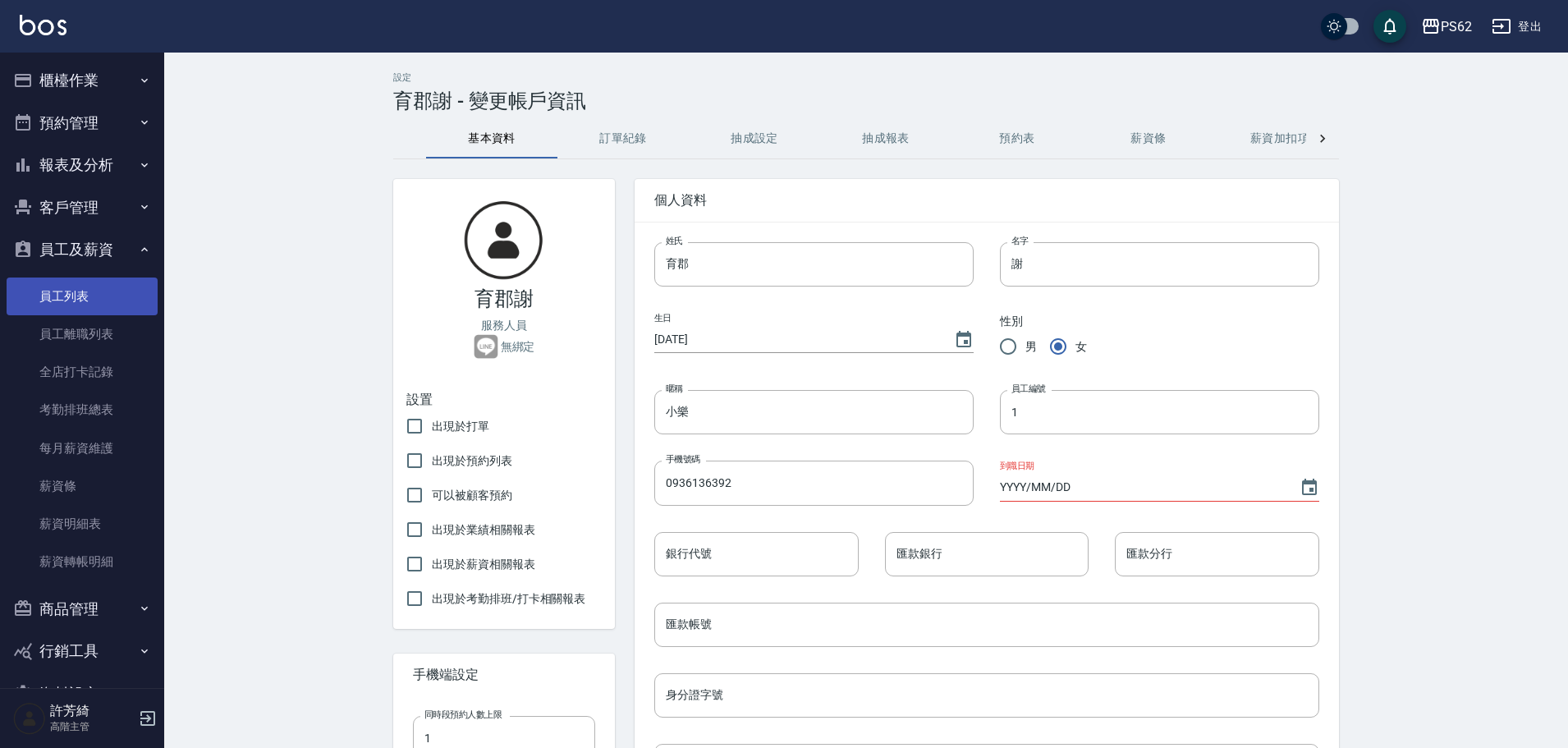
click at [62, 294] on link "員工列表" at bounding box center [82, 296] width 151 height 37
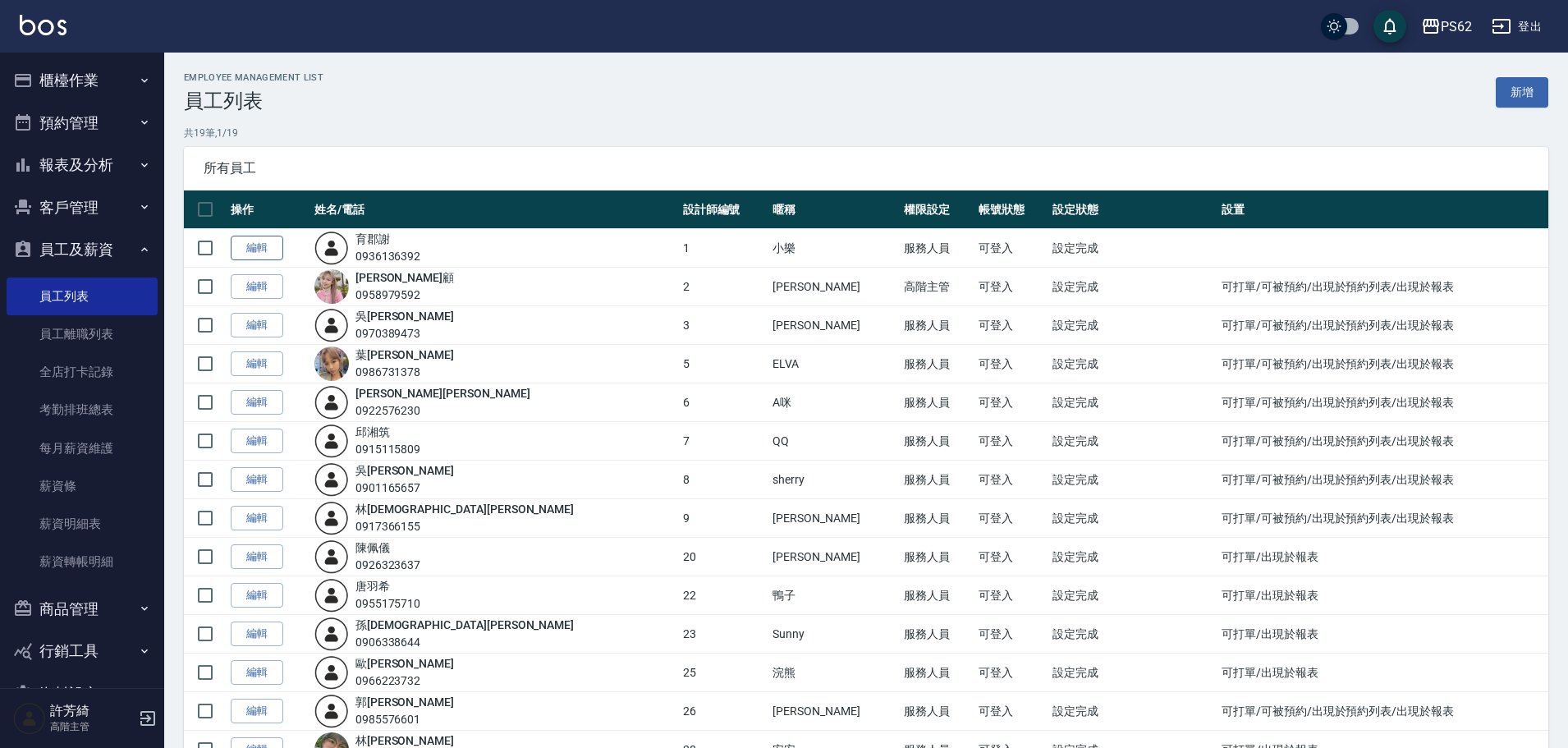
click at [254, 253] on link "編輯" at bounding box center [256, 248] width 53 height 26
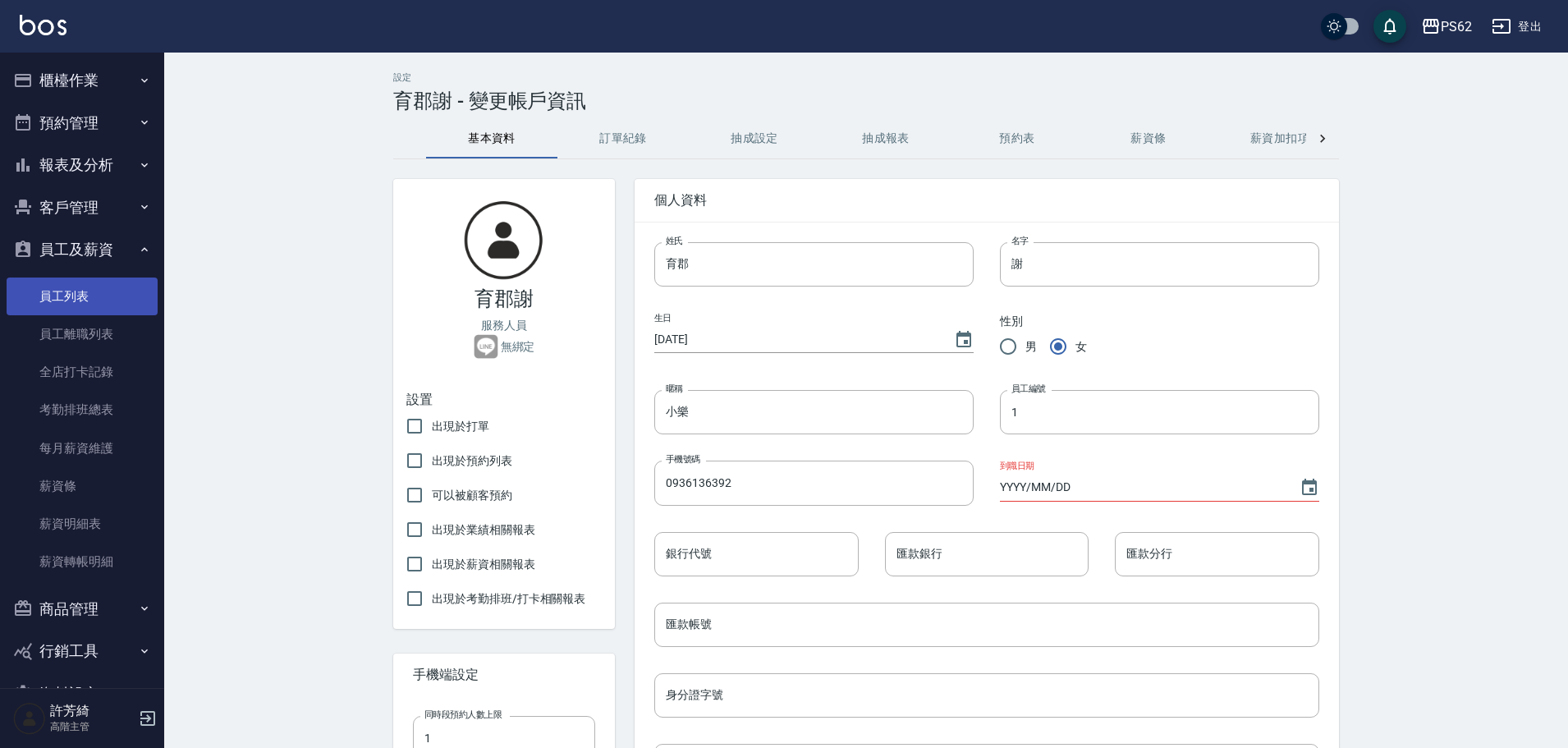
click at [60, 295] on link "員工列表" at bounding box center [82, 296] width 151 height 37
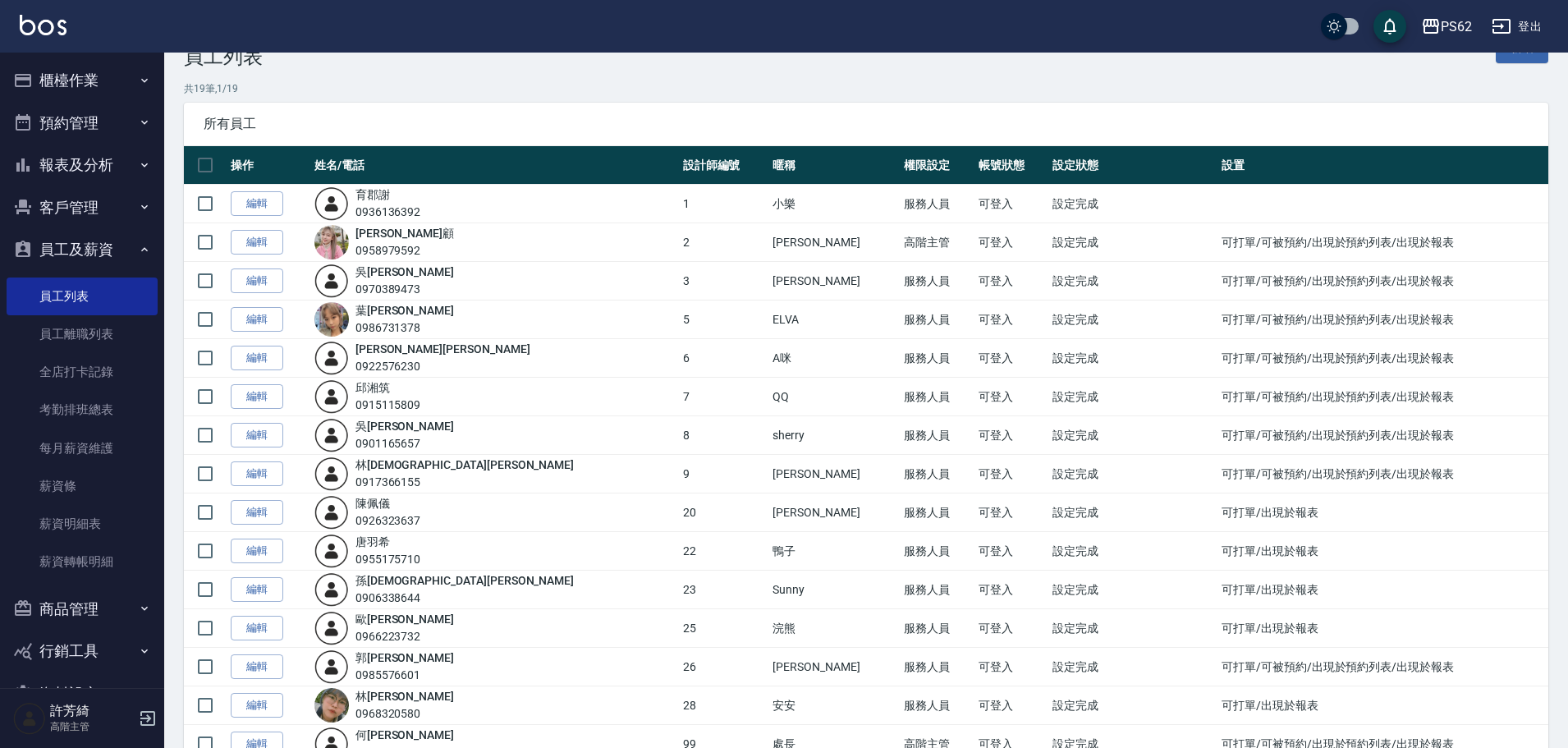
scroll to position [82, 0]
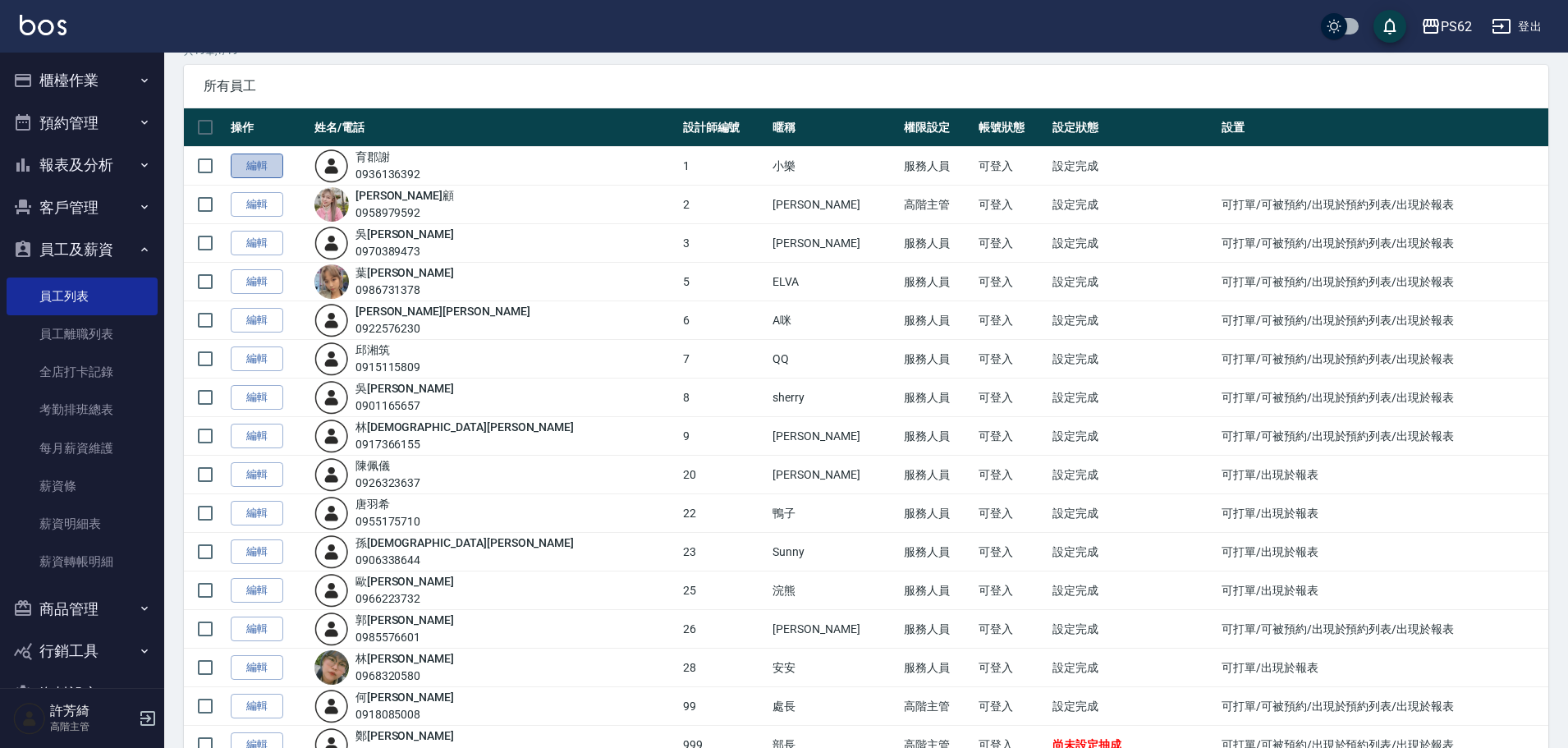
click at [259, 157] on link "編輯" at bounding box center [256, 165] width 53 height 26
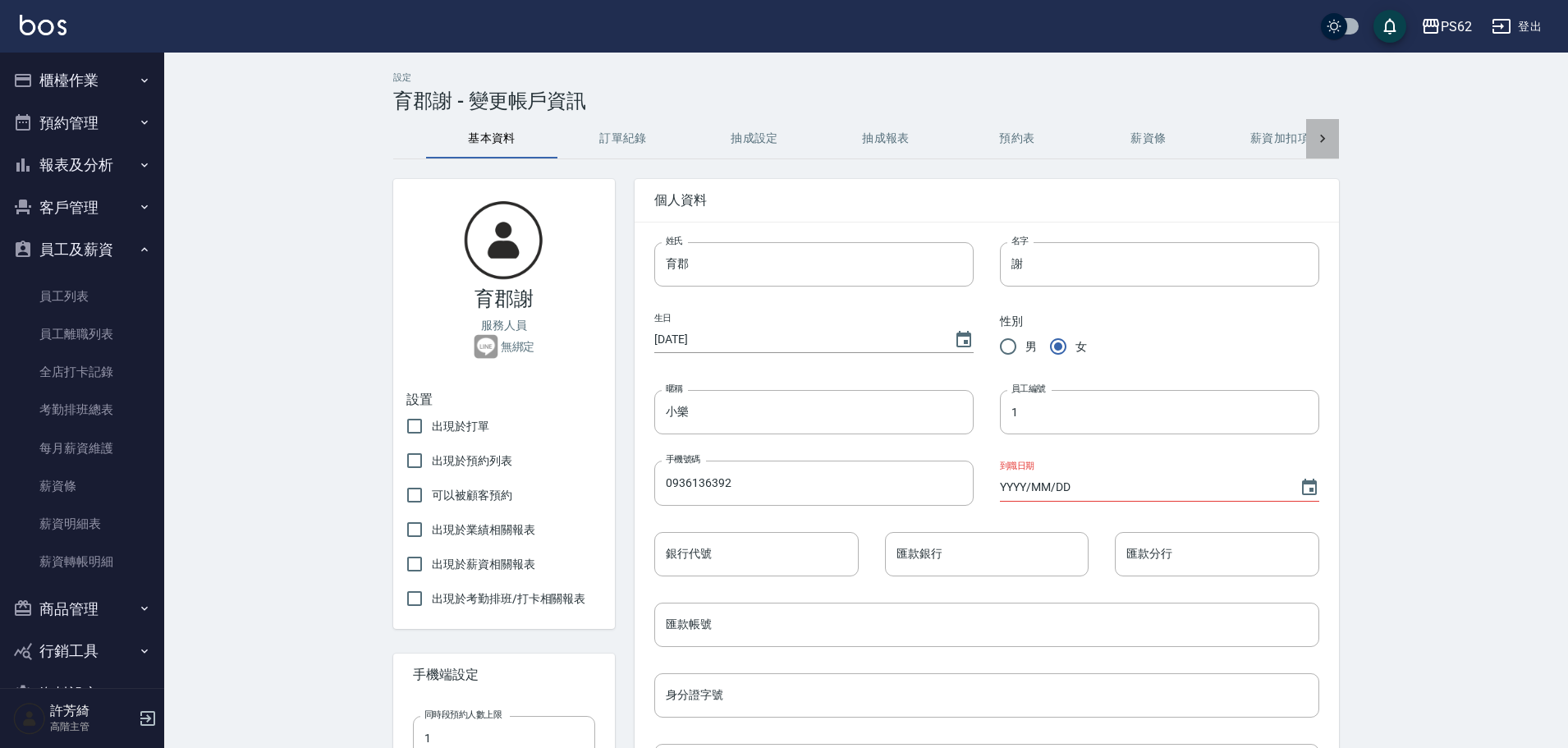
click at [1315, 136] on icon at bounding box center [1322, 138] width 16 height 16
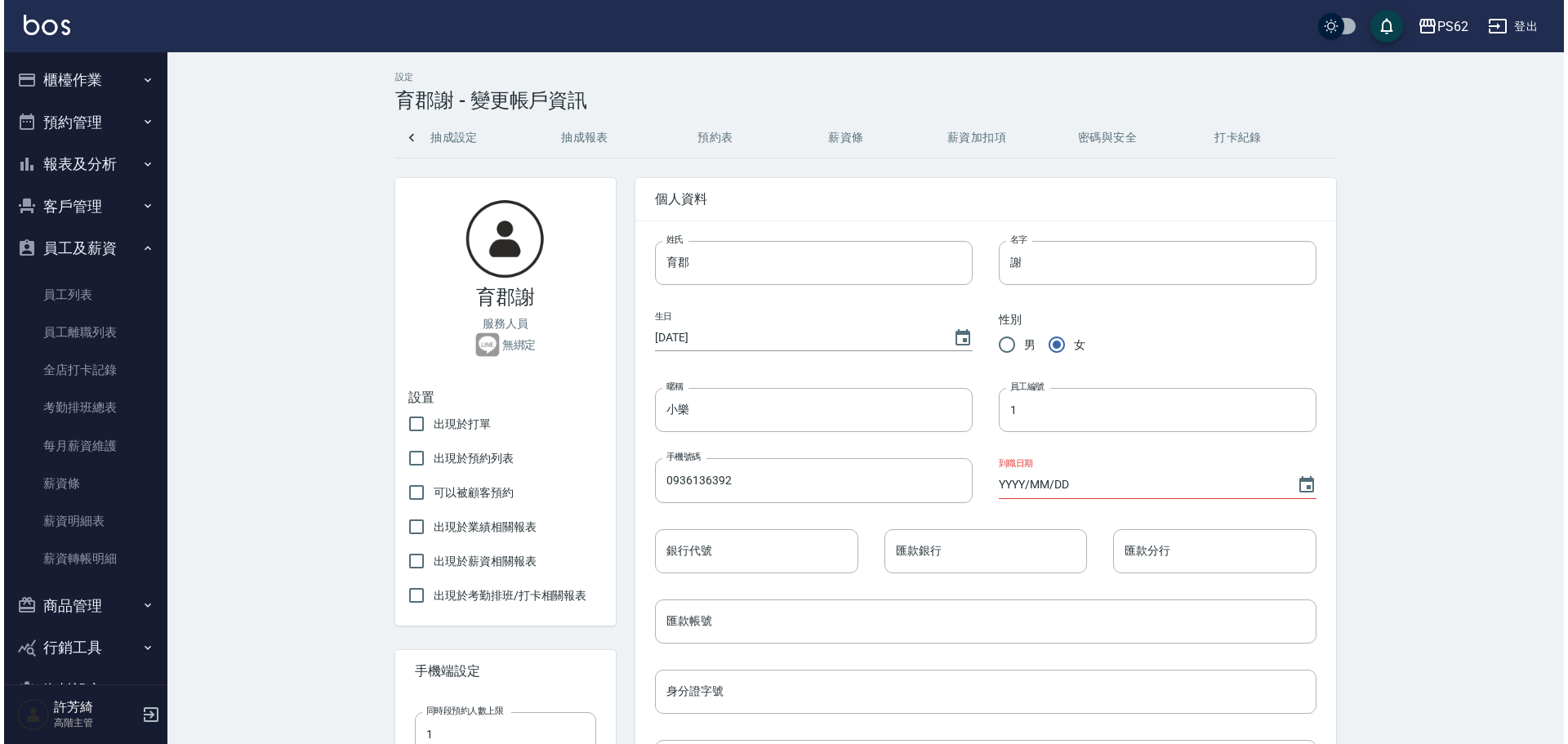
scroll to position [0, 301]
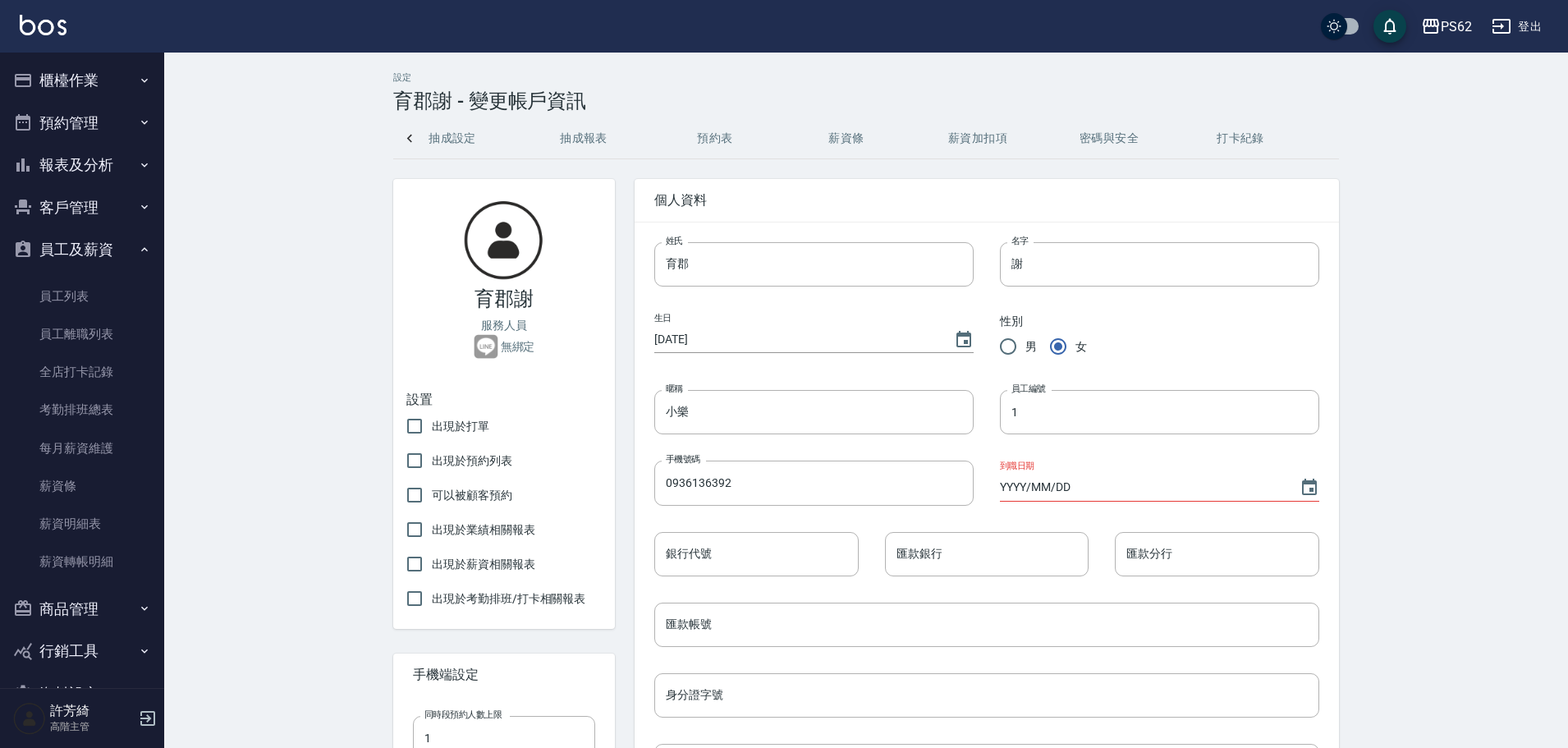
click at [1119, 143] on button "密碼與安全" at bounding box center [1109, 138] width 131 height 39
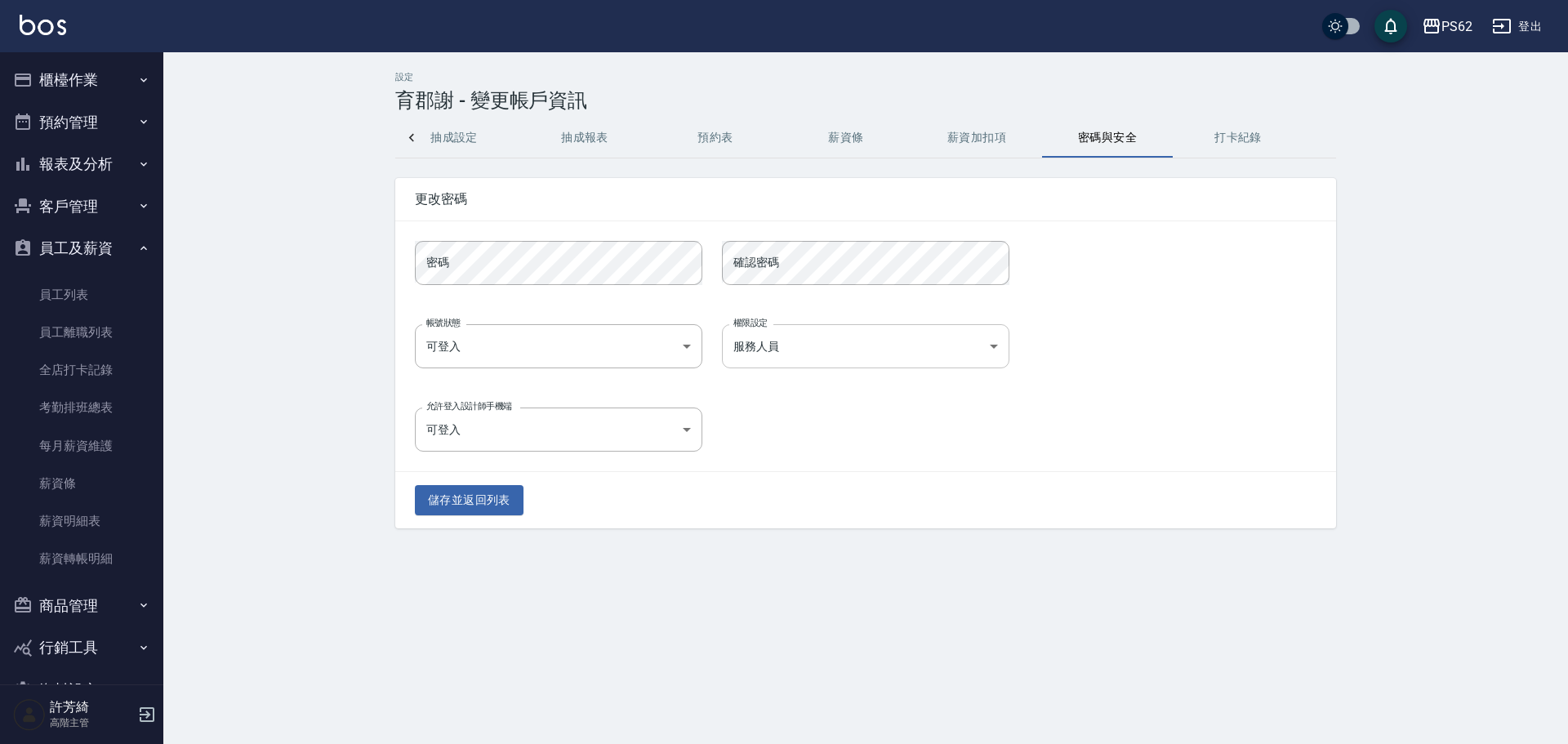
click at [796, 352] on body "PS62 登出 櫃檯作業 打帳單 帳單列表 掛單列表 座位開單 營業儀表板 現金收支登錄 高階收支登錄 材料自購登錄 每日結帳 排班表 現場電腦打卡 掃碼打卡…" at bounding box center [784, 372] width 1568 height 744
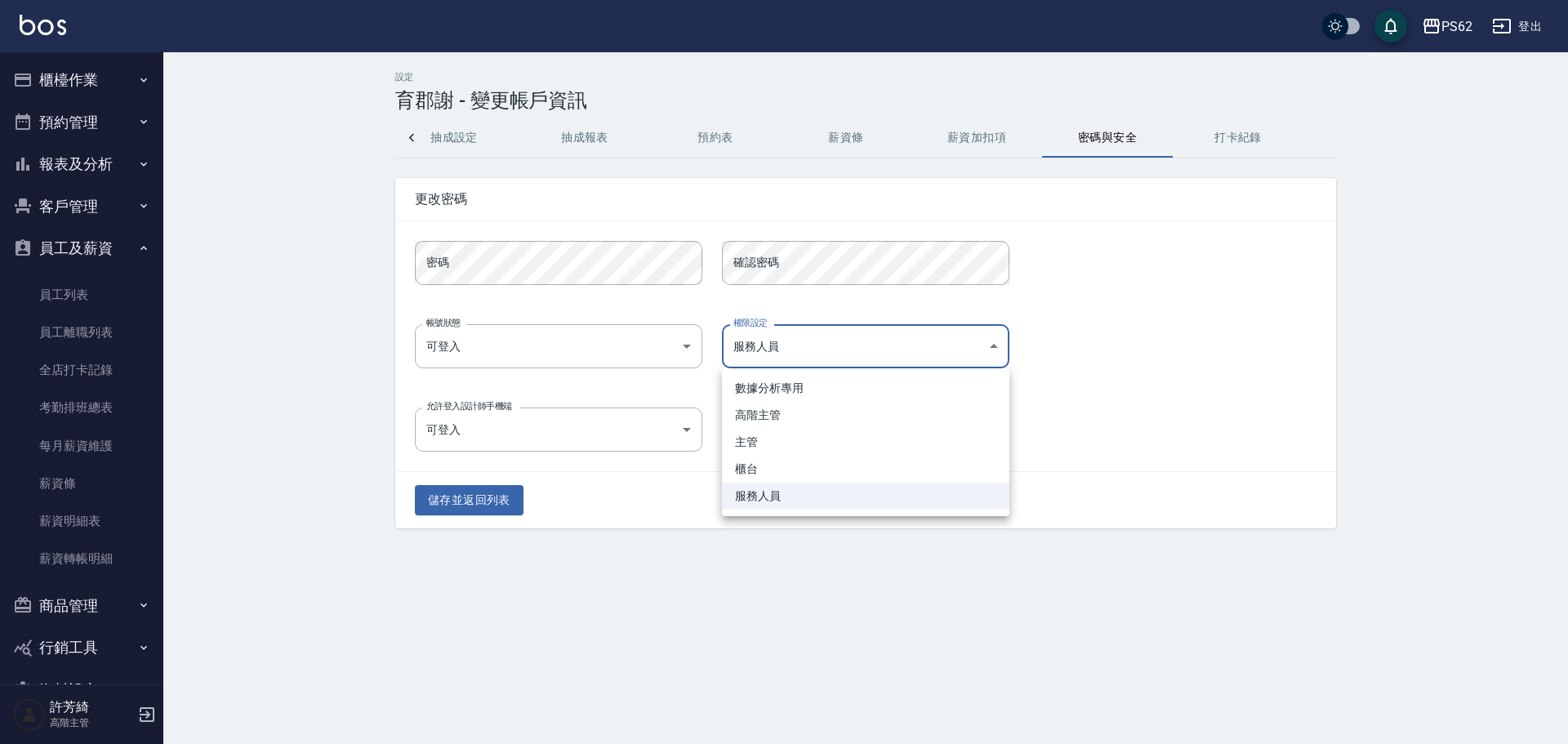
click at [788, 410] on li "高階主管" at bounding box center [866, 415] width 287 height 27
type input "8ba34e0c-0661-4e10-a6ff-440560c6e4fa"
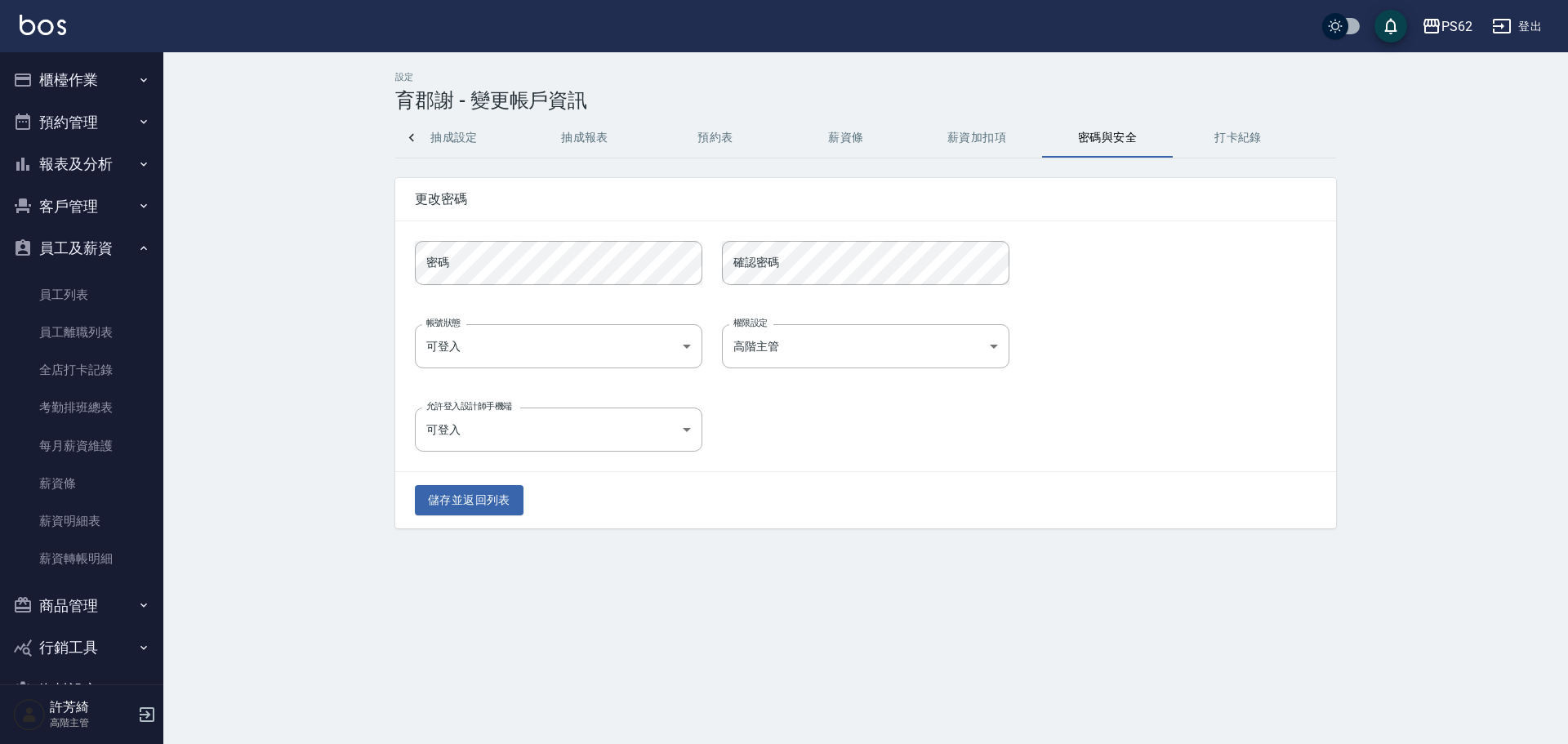
click at [788, 410] on ul "數據分析專用 高階主管 主管 櫃台 服務人員" at bounding box center [865, 410] width 216 height 84
click at [489, 505] on button "儲存並返回列表" at bounding box center [469, 500] width 108 height 30
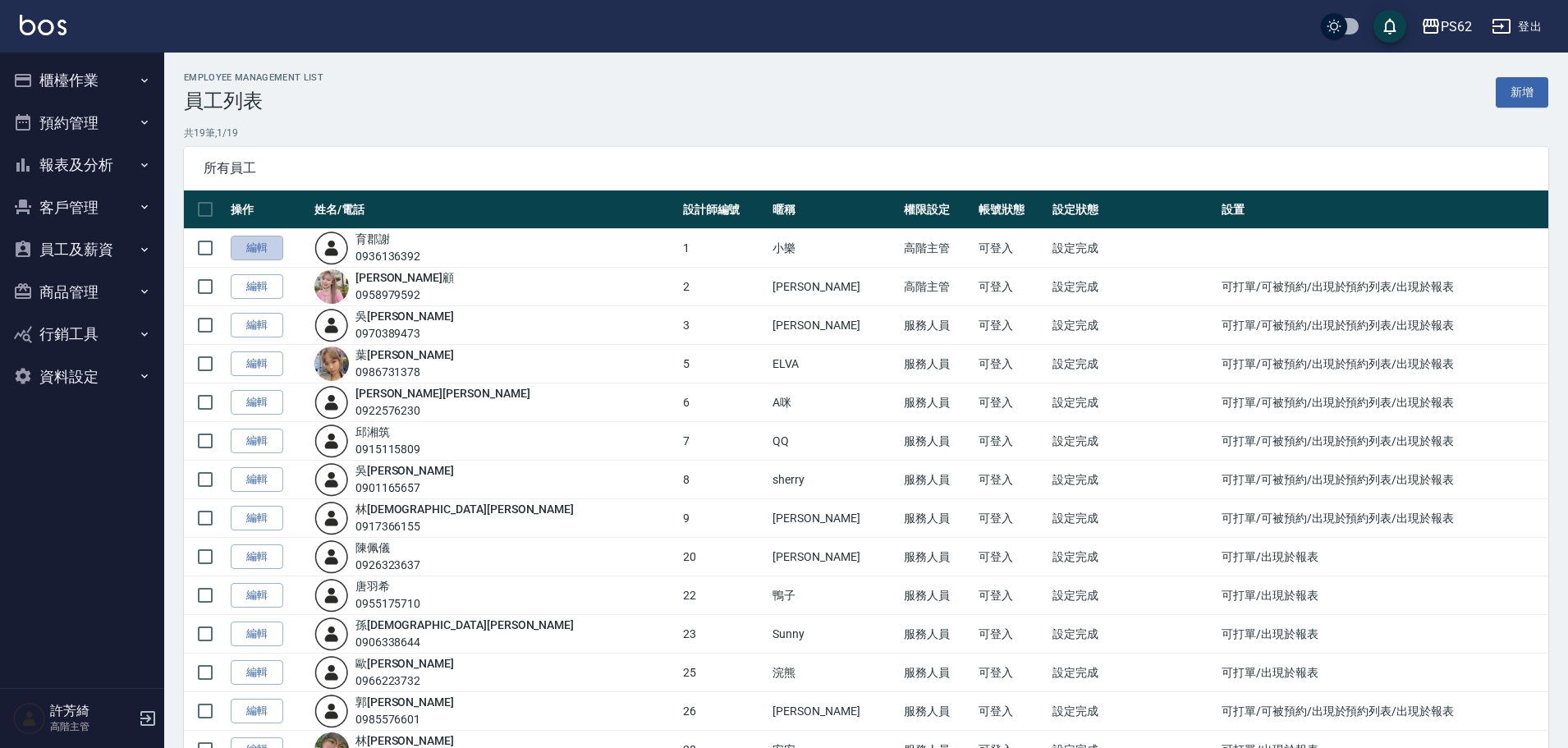
click at [270, 246] on link "編輯" at bounding box center [256, 248] width 53 height 26
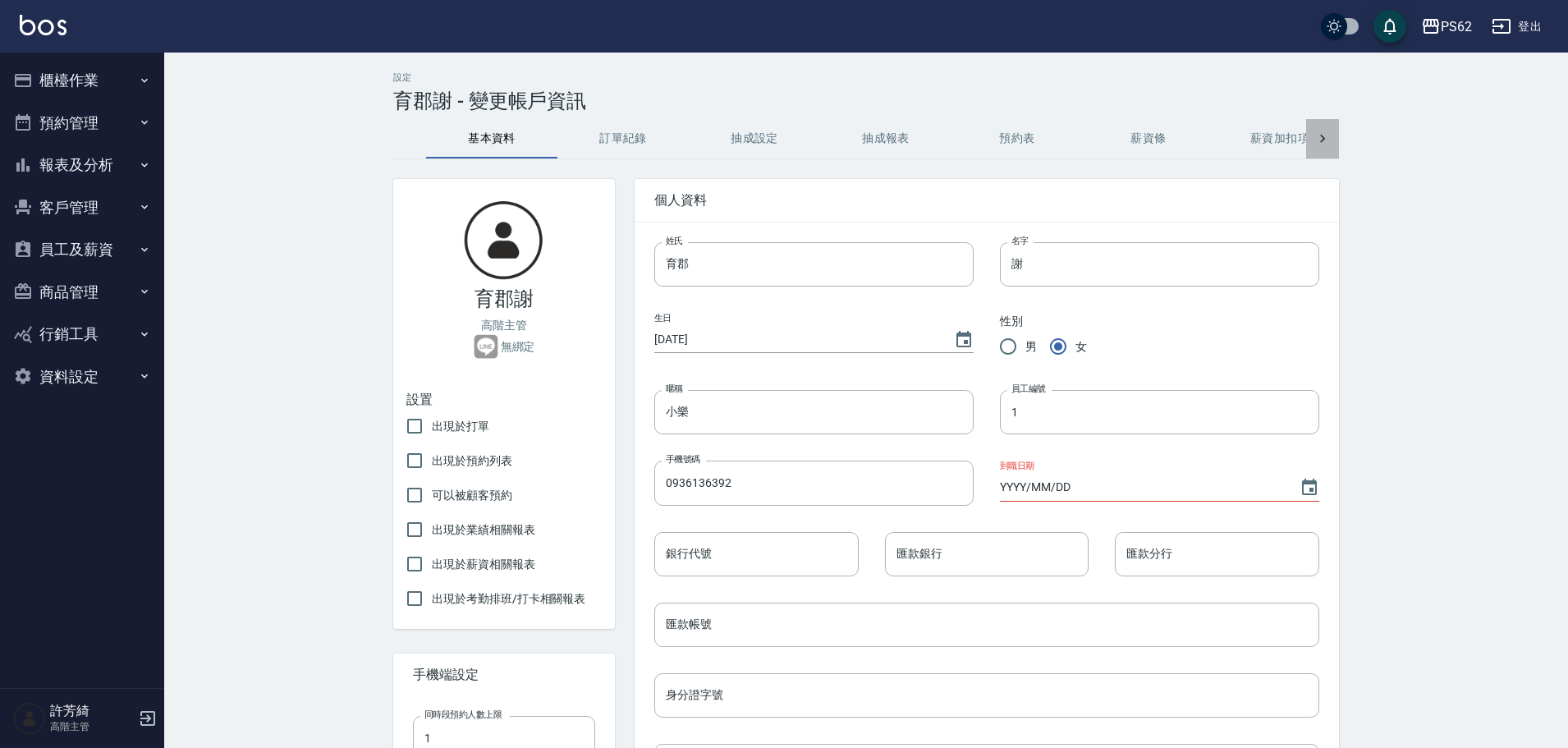
click at [1318, 138] on icon at bounding box center [1322, 138] width 16 height 16
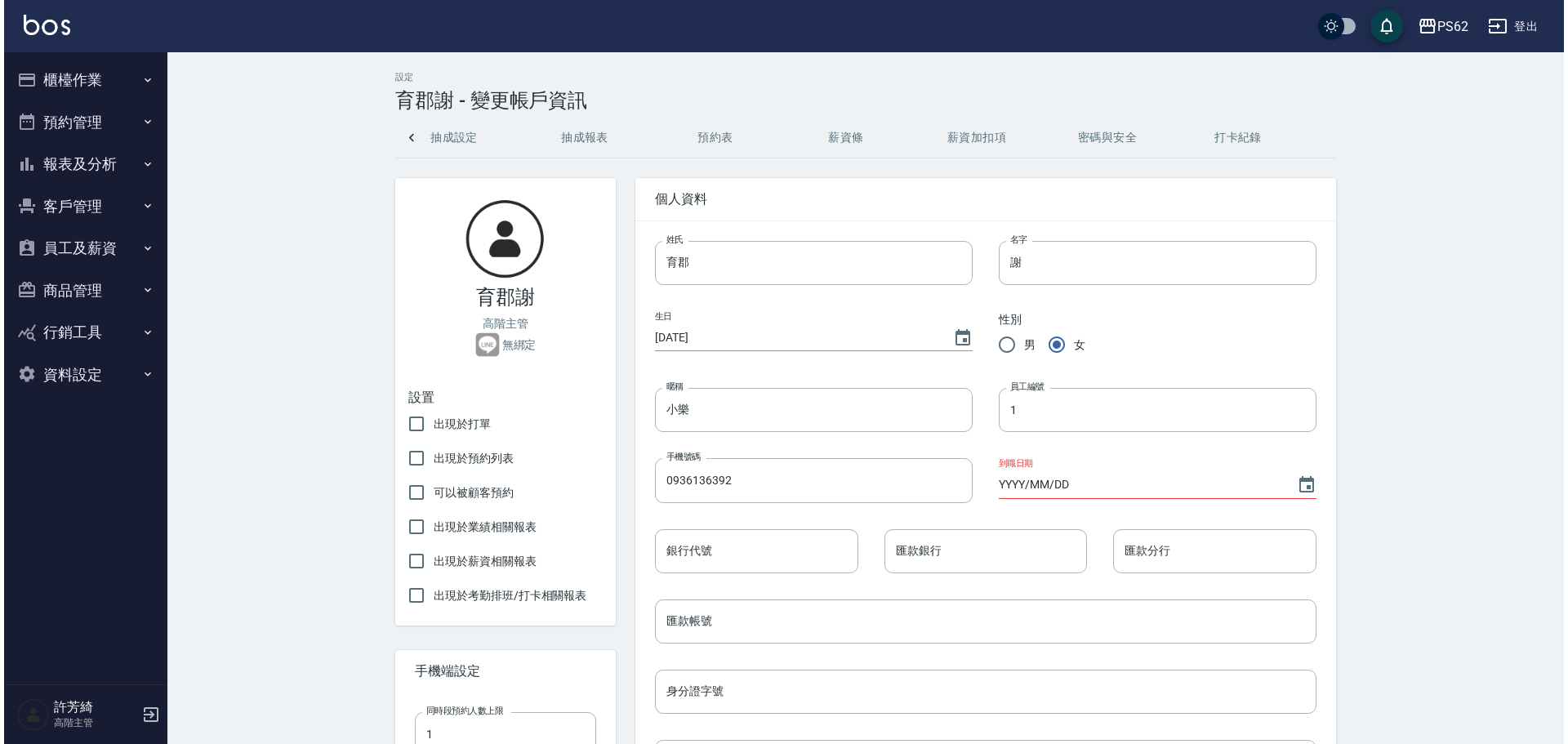
scroll to position [0, 301]
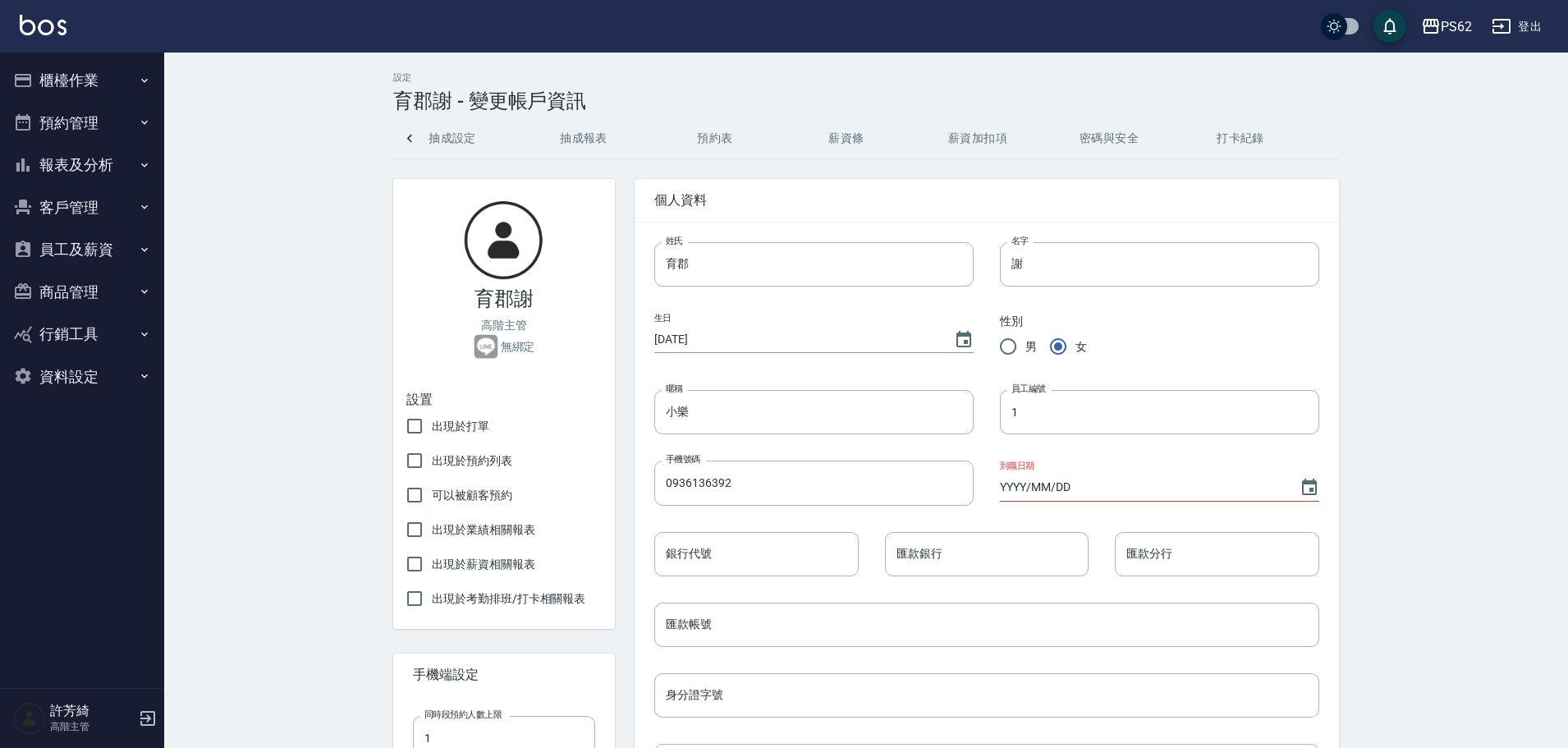
click at [1131, 137] on button "密碼與安全" at bounding box center [1109, 138] width 131 height 39
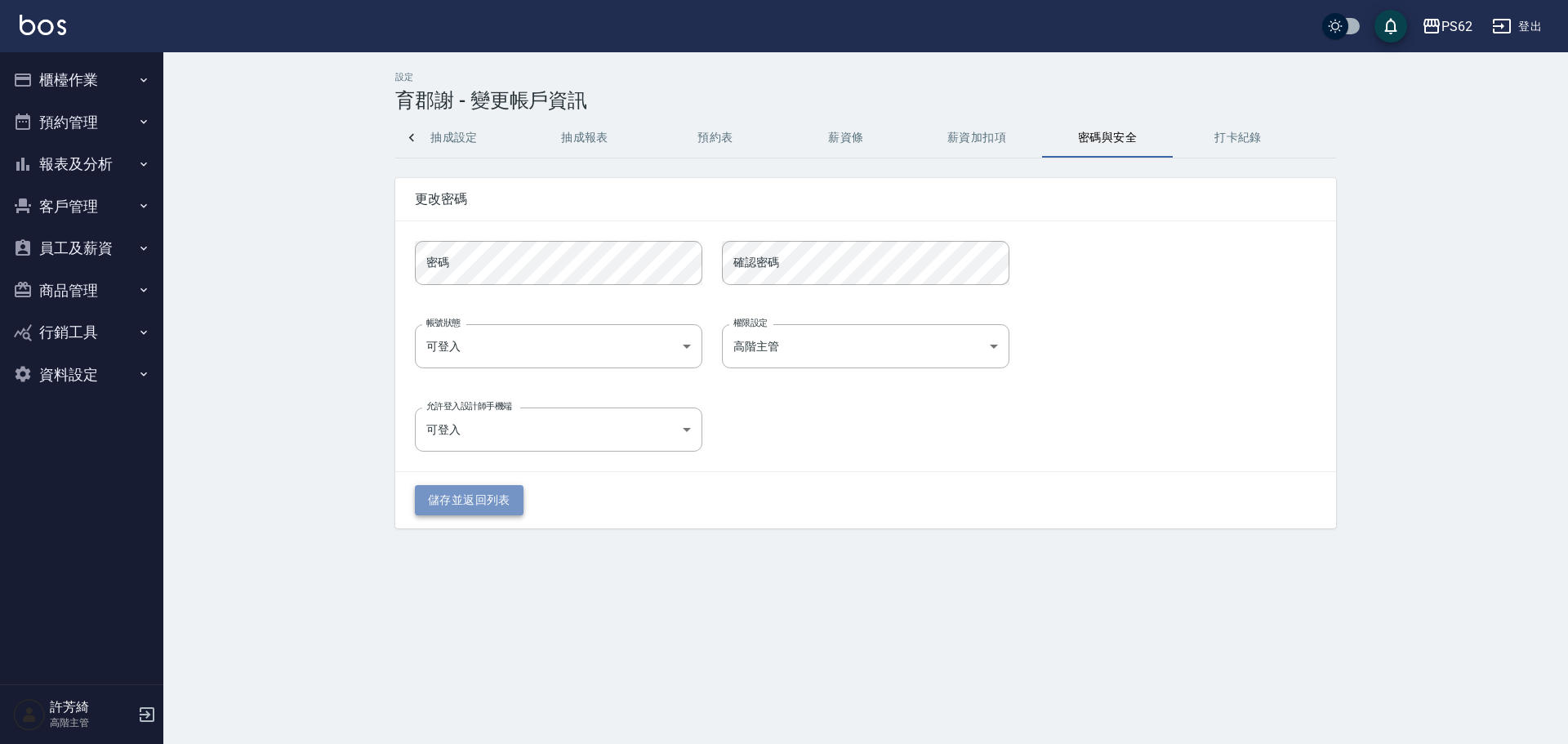
click at [447, 504] on button "儲存並返回列表" at bounding box center [469, 500] width 108 height 30
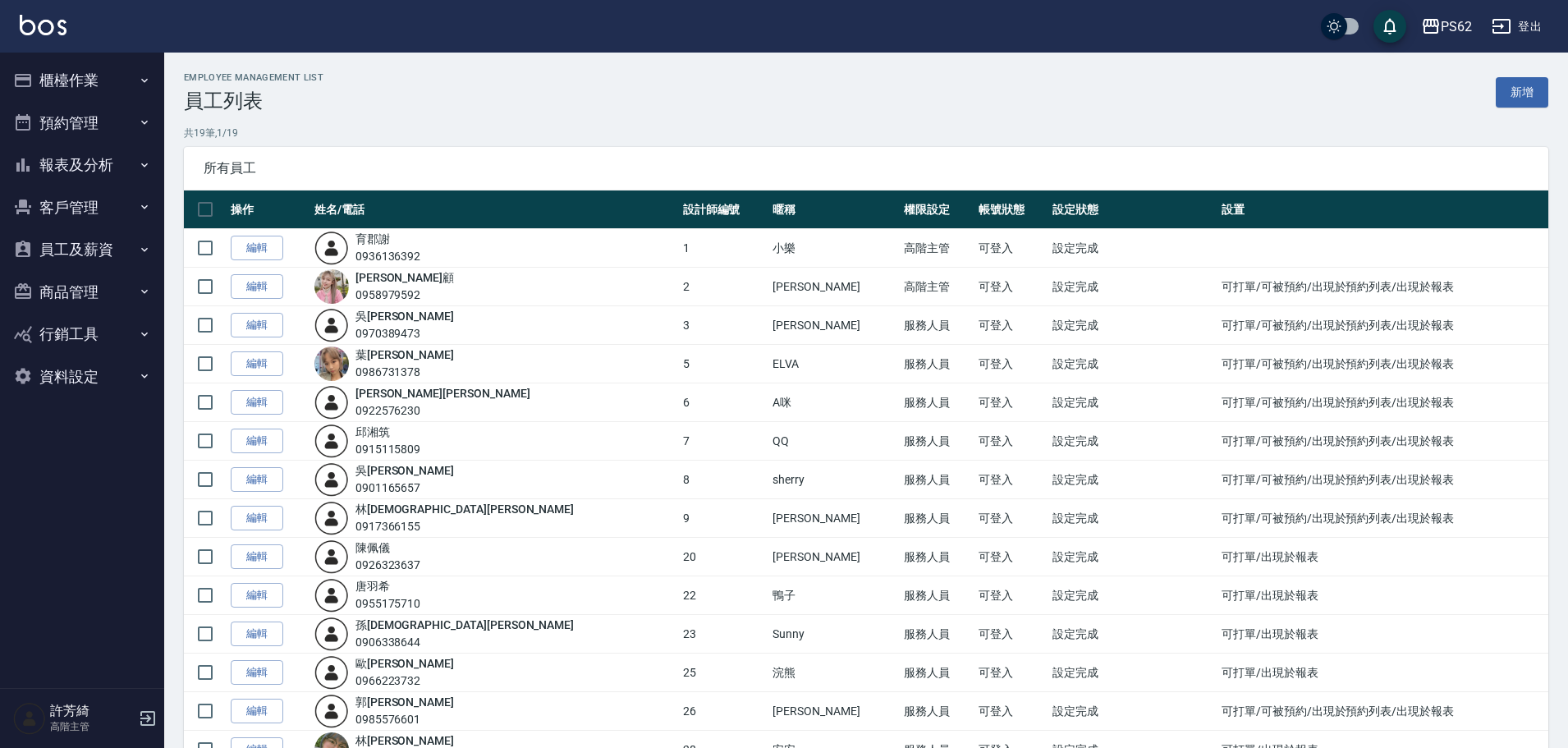
click at [50, 25] on img at bounding box center [43, 24] width 47 height 20
